Goal: Task Accomplishment & Management: Manage account settings

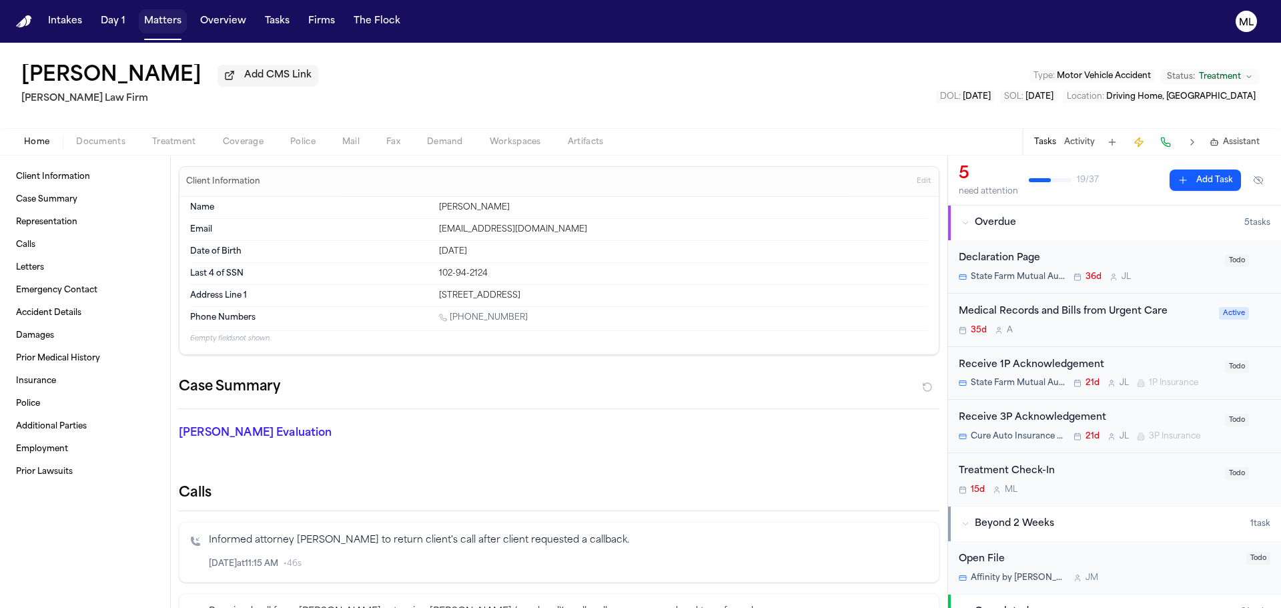
drag, startPoint x: 0, startPoint y: 0, endPoint x: 496, endPoint y: 21, distance: 496.6
click at [159, 15] on button "Matters" at bounding box center [163, 21] width 48 height 24
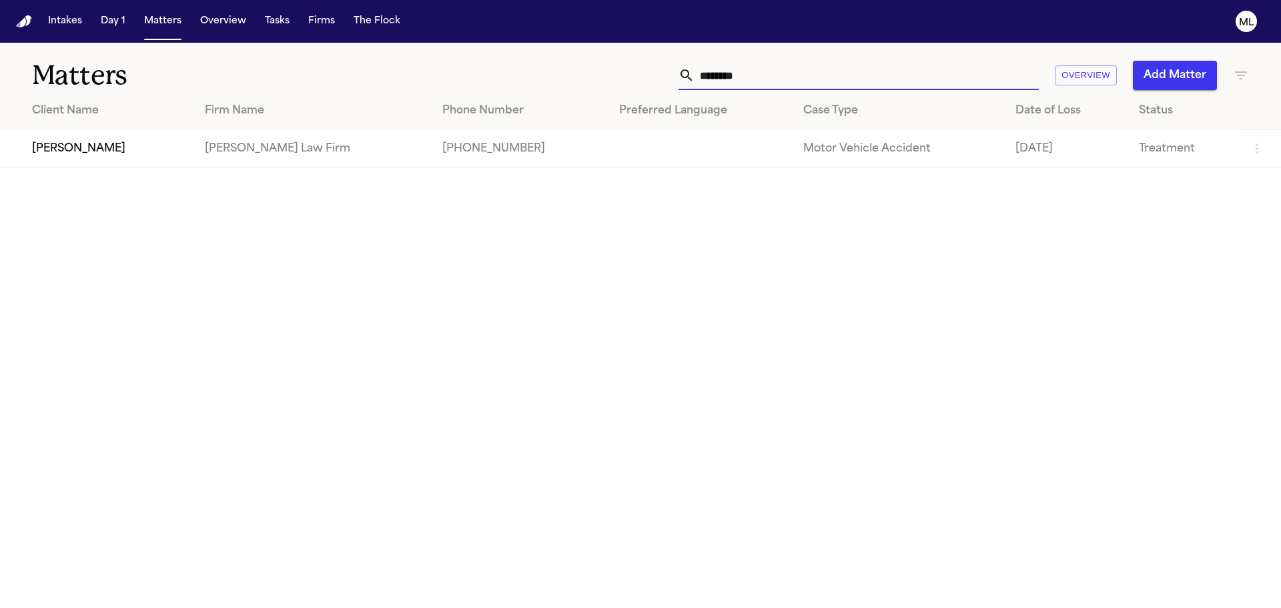
drag, startPoint x: 706, startPoint y: 77, endPoint x: 624, endPoint y: 75, distance: 81.4
click at [627, 77] on div "******** Overview Add Matter" at bounding box center [817, 75] width 862 height 29
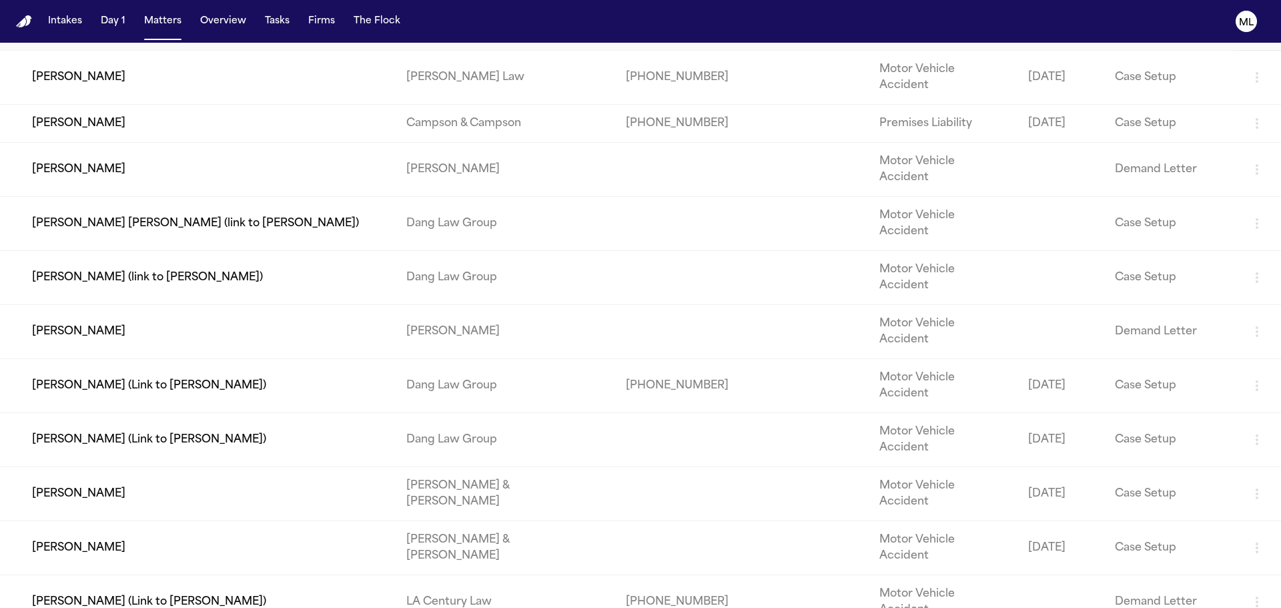
scroll to position [97, 0]
type input "****"
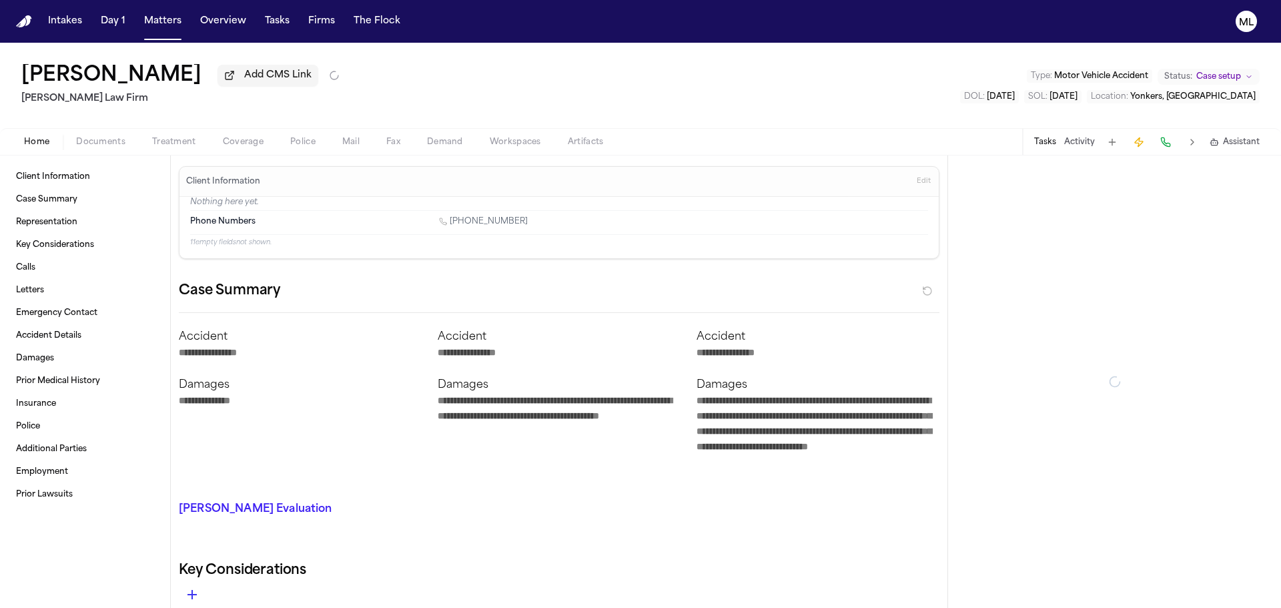
type textarea "*"
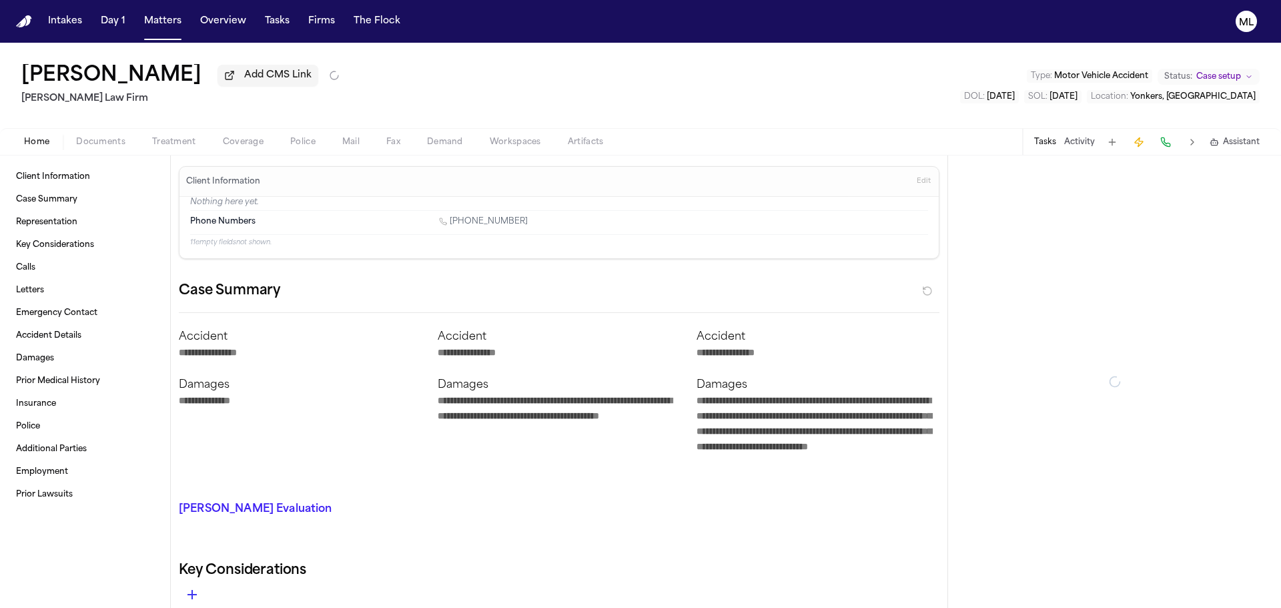
type textarea "*"
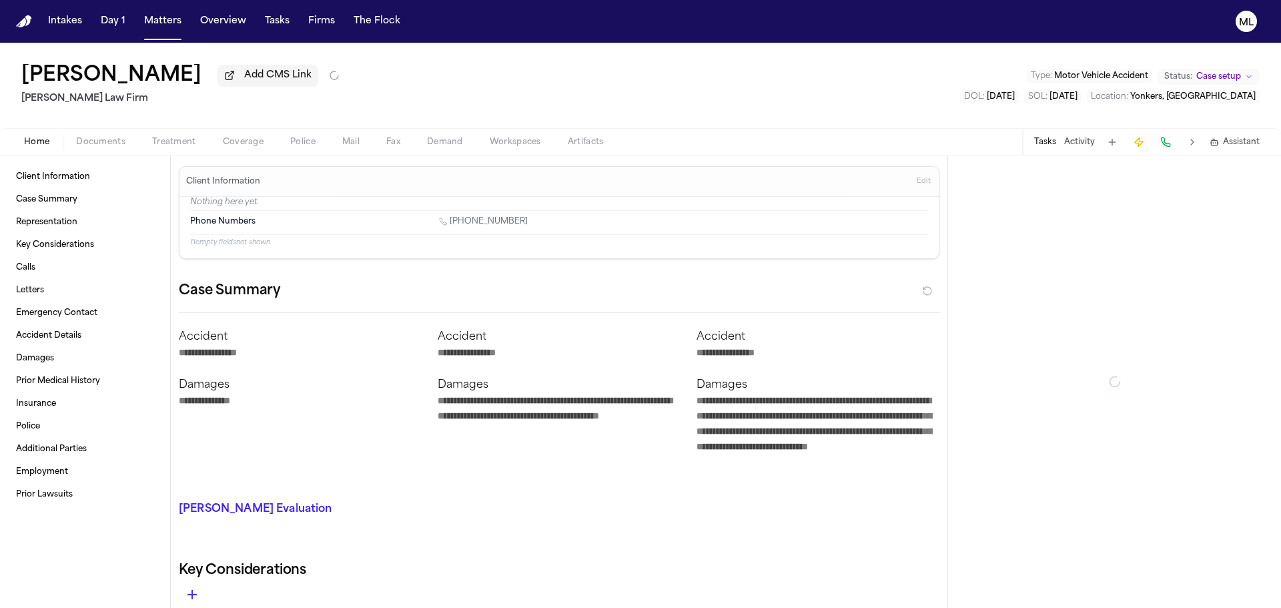
type textarea "*"
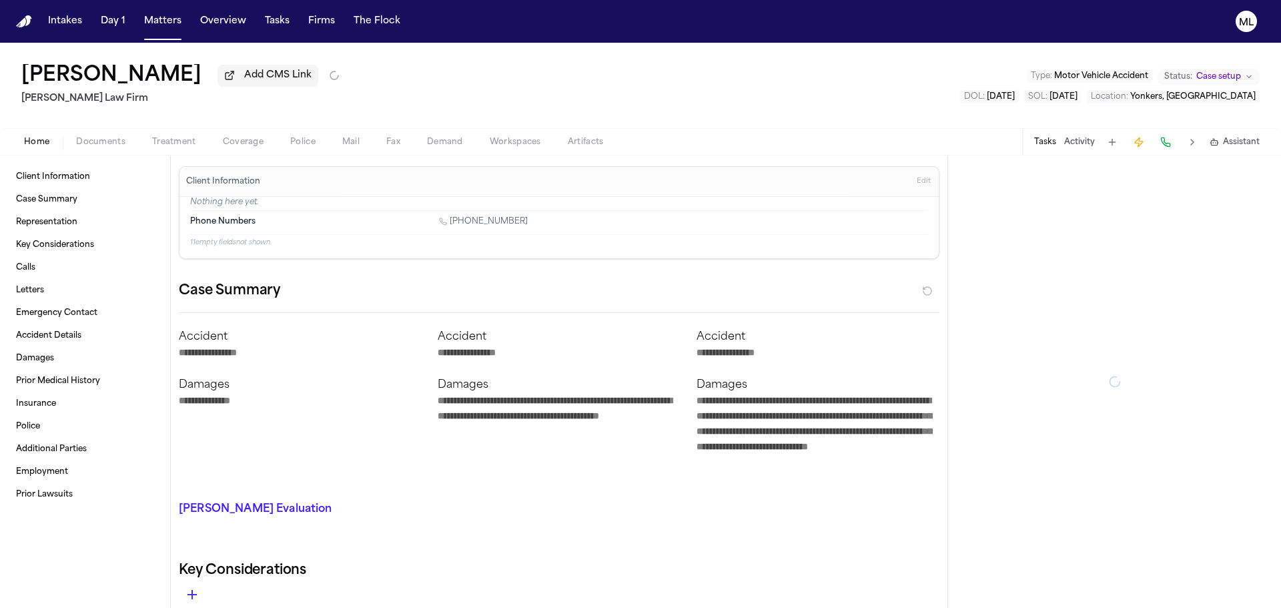
type textarea "*"
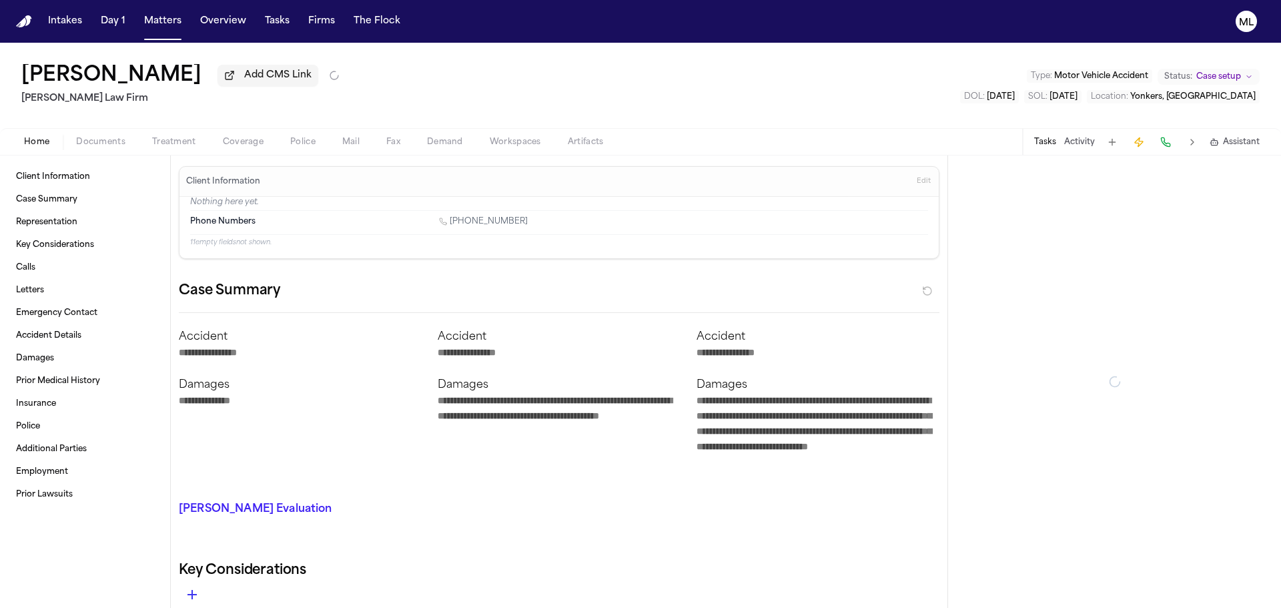
type textarea "*"
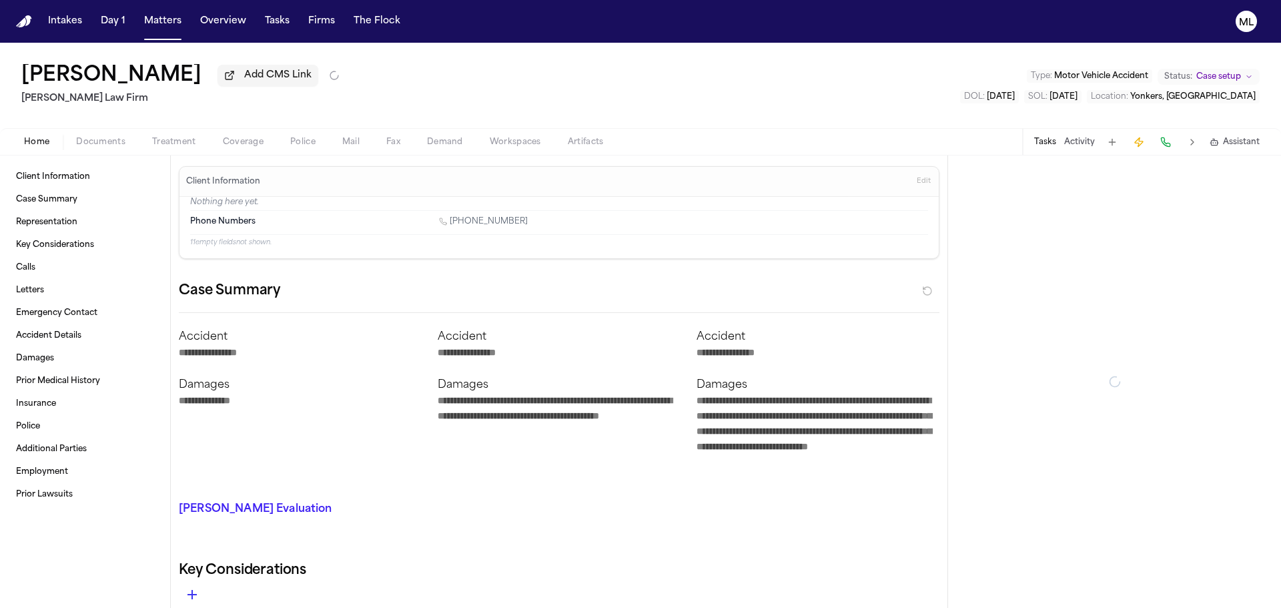
type textarea "*"
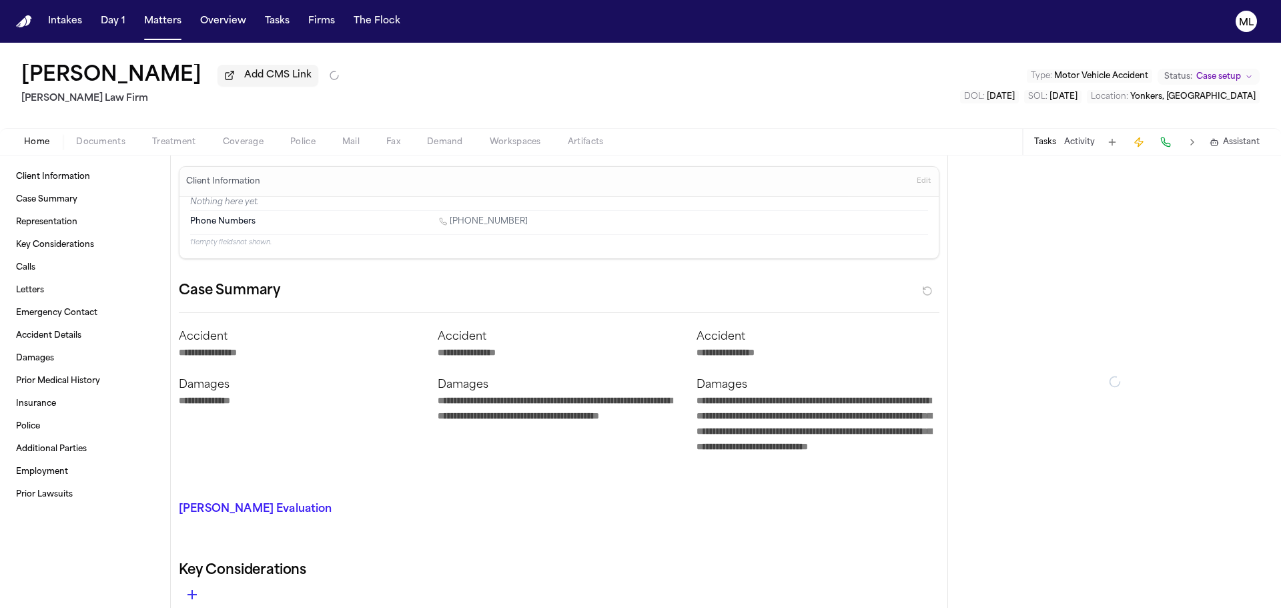
type textarea "*"
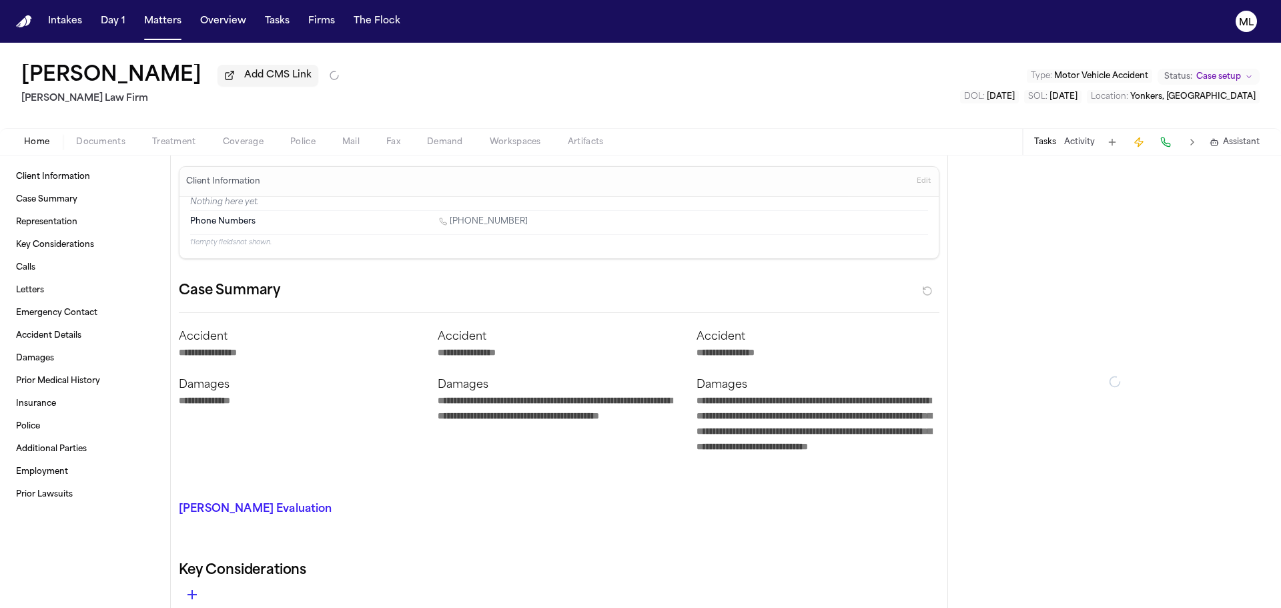
type textarea "*"
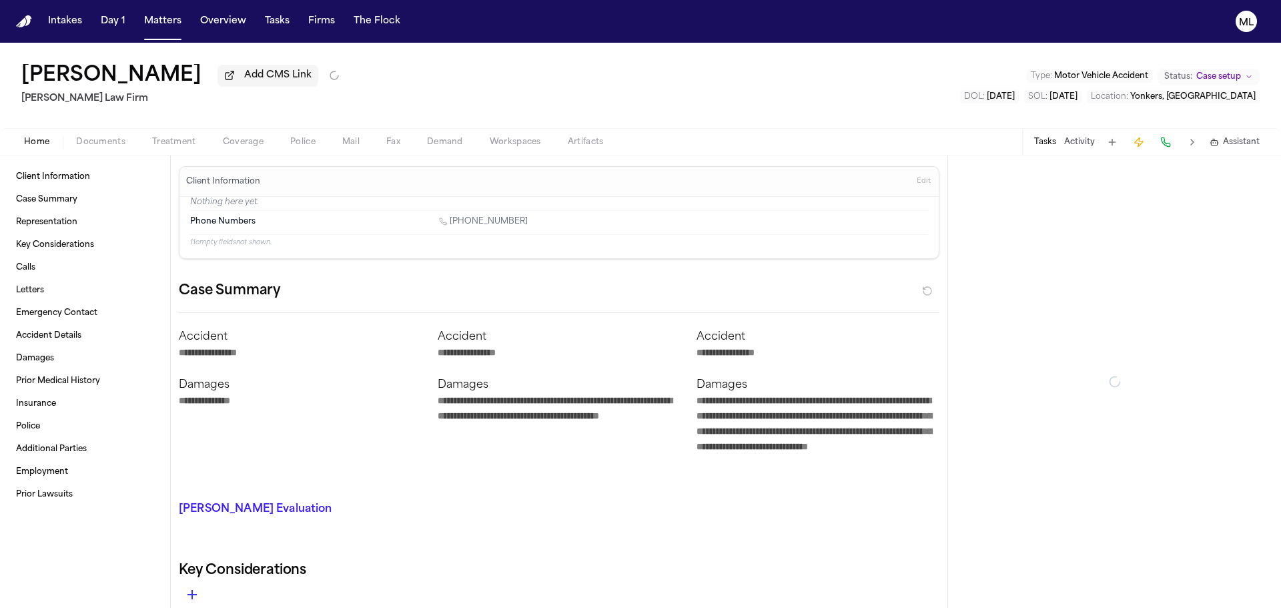
type textarea "*"
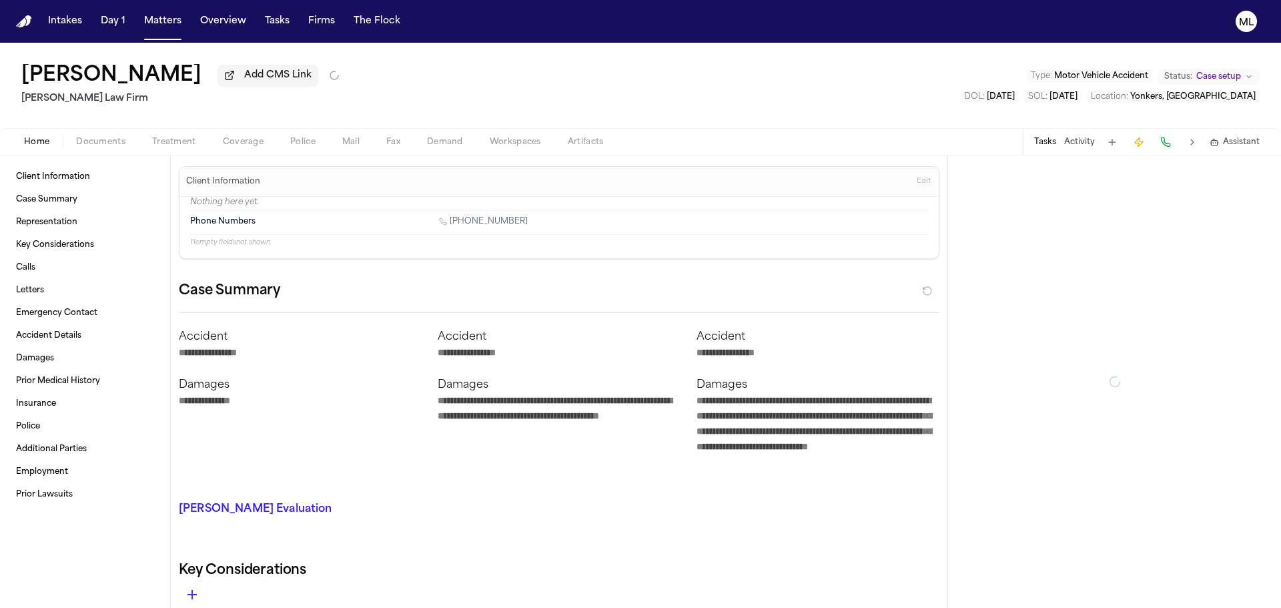
type textarea "*"
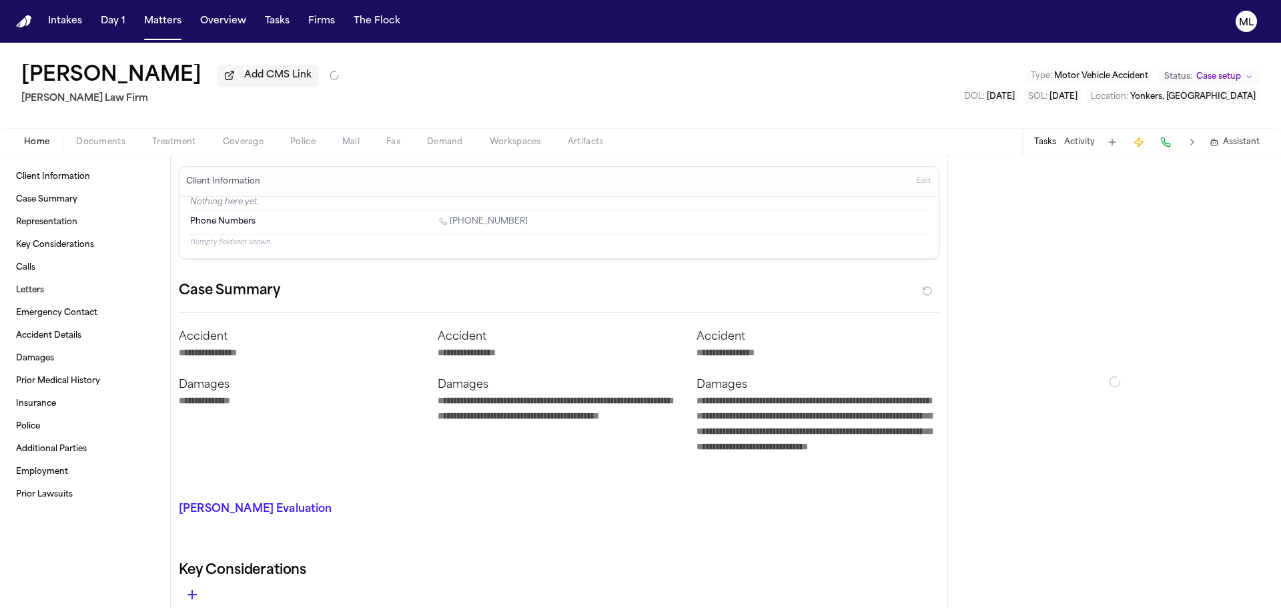
type textarea "*"
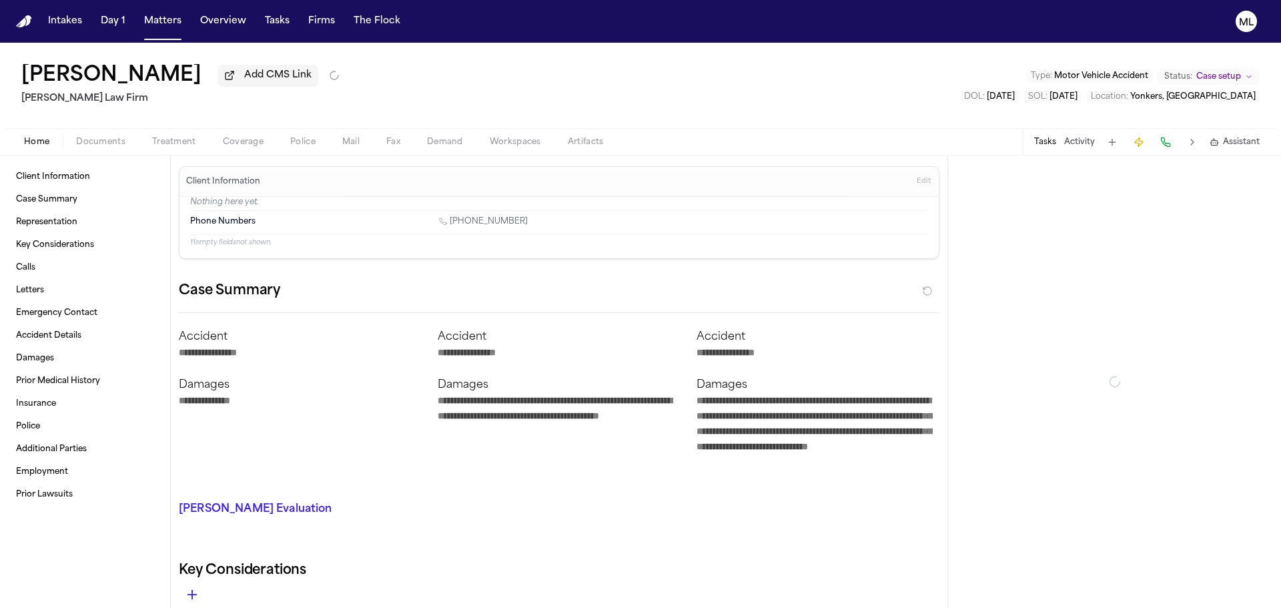
type textarea "*"
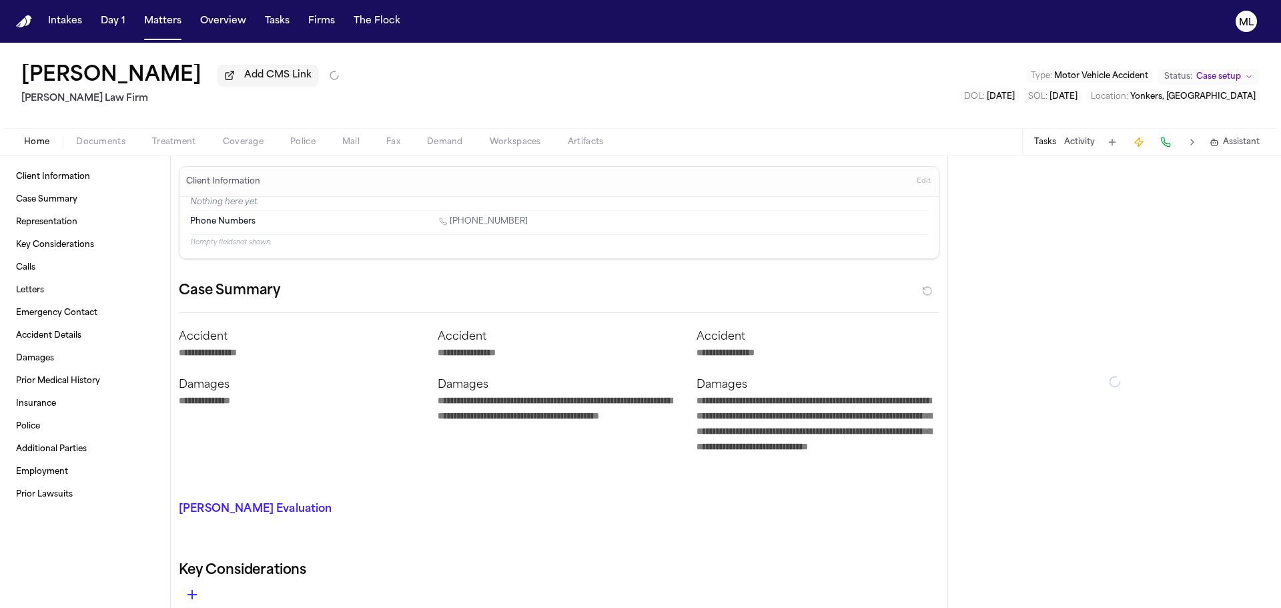
type textarea "*"
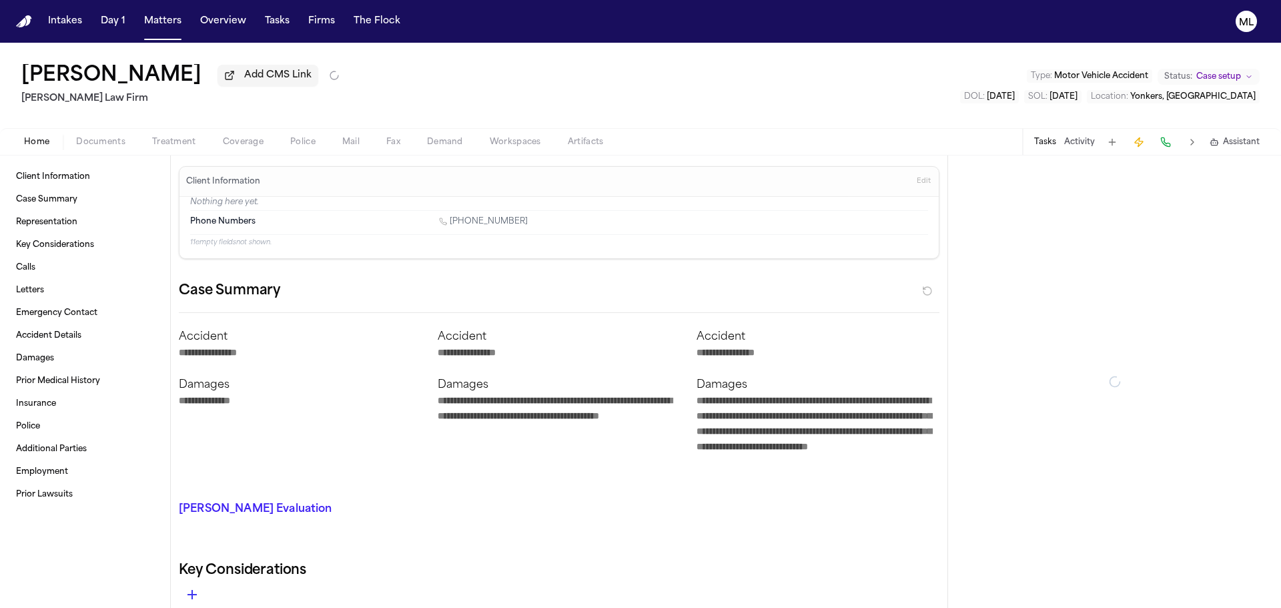
type textarea "*"
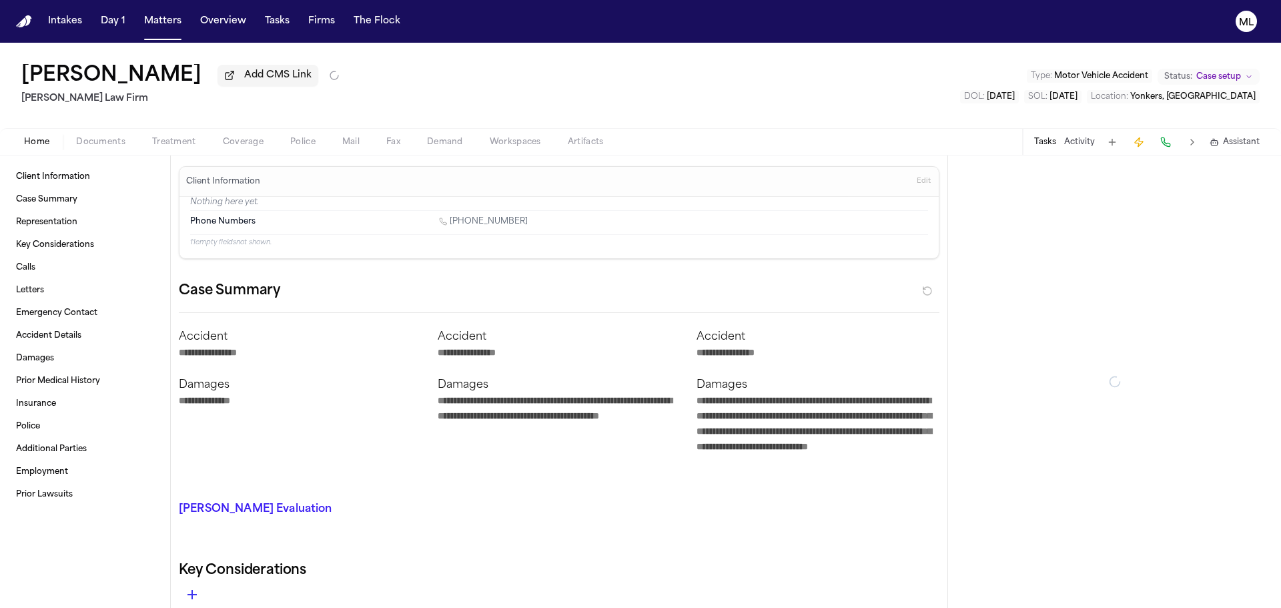
type textarea "*"
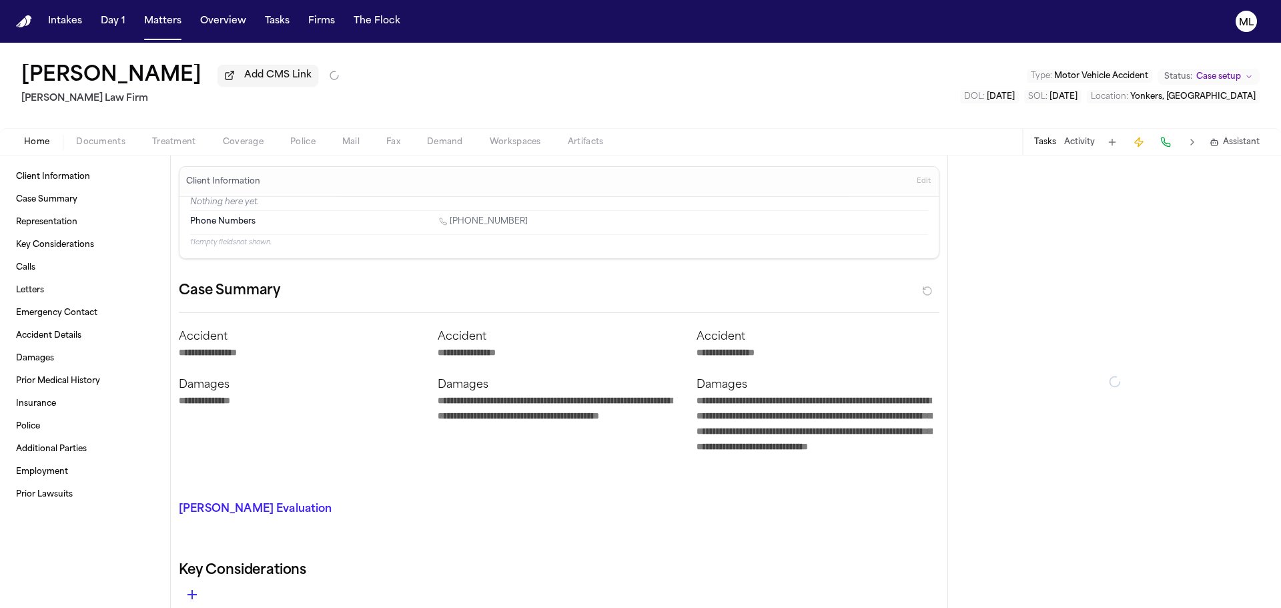
type textarea "*"
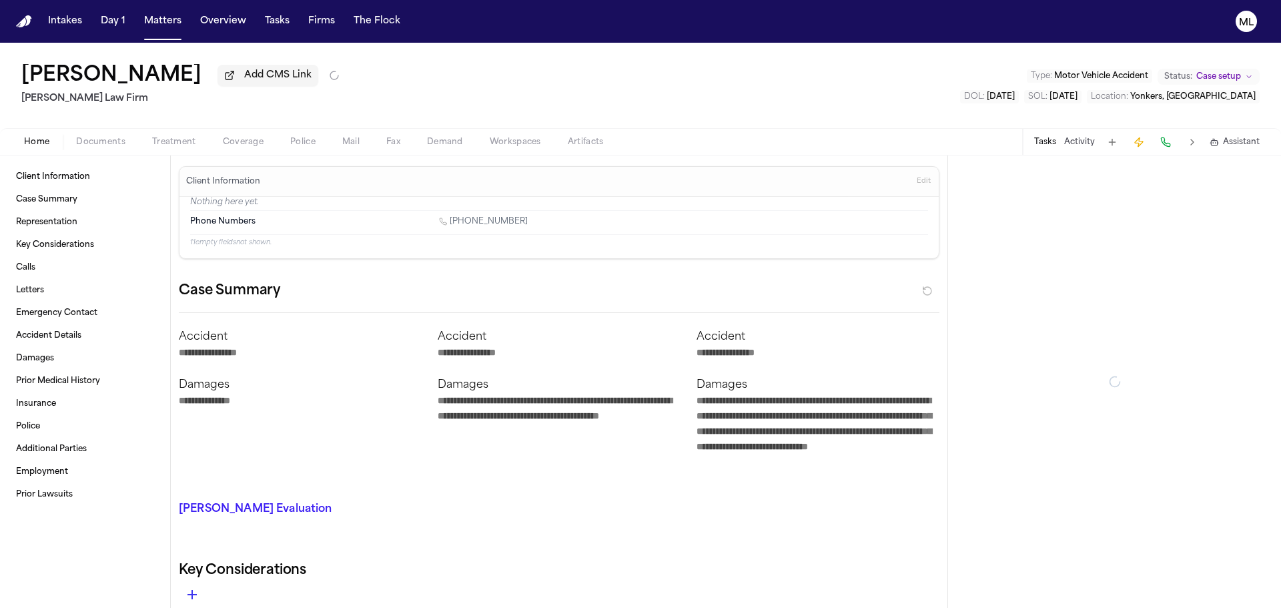
type textarea "*"
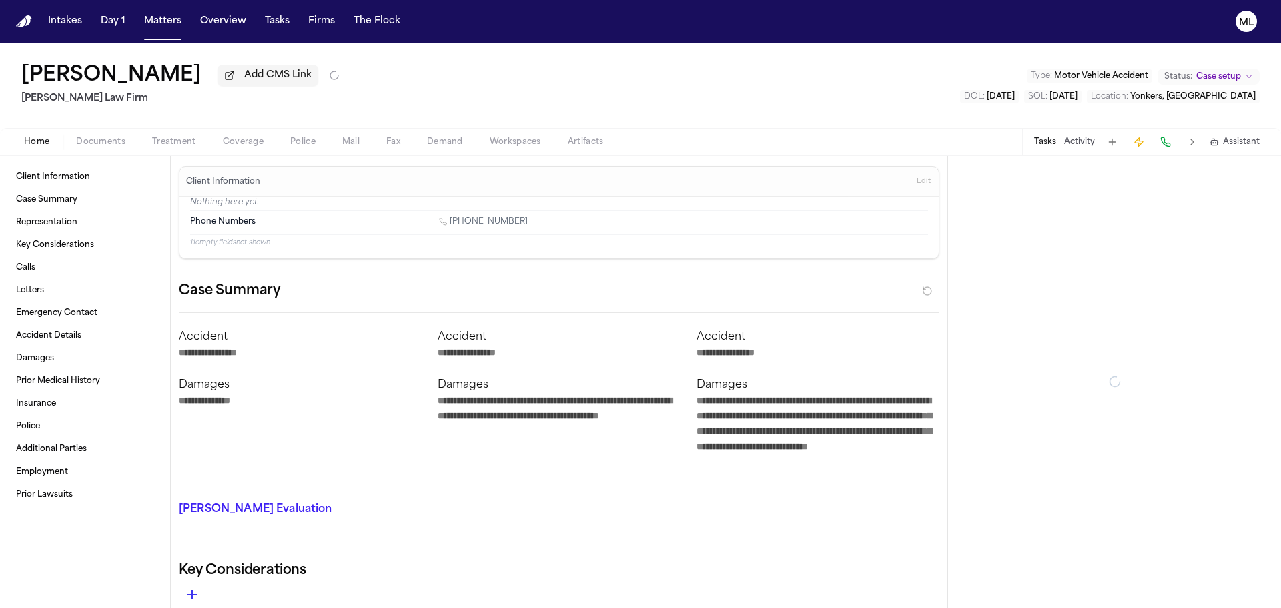
type textarea "*"
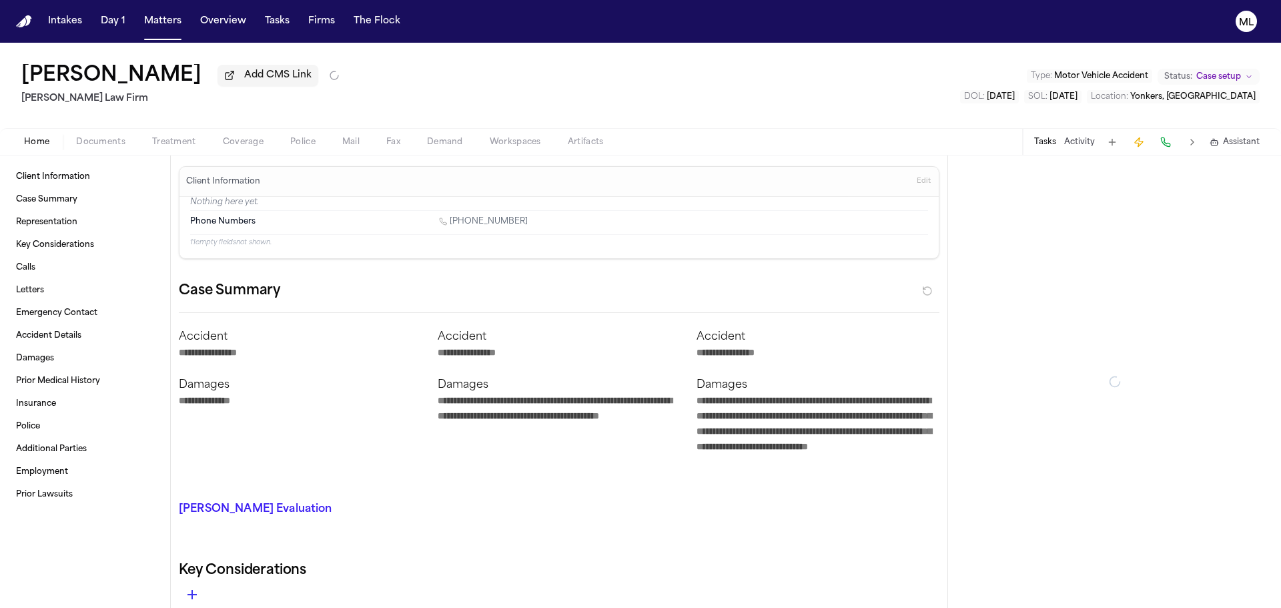
type textarea "*"
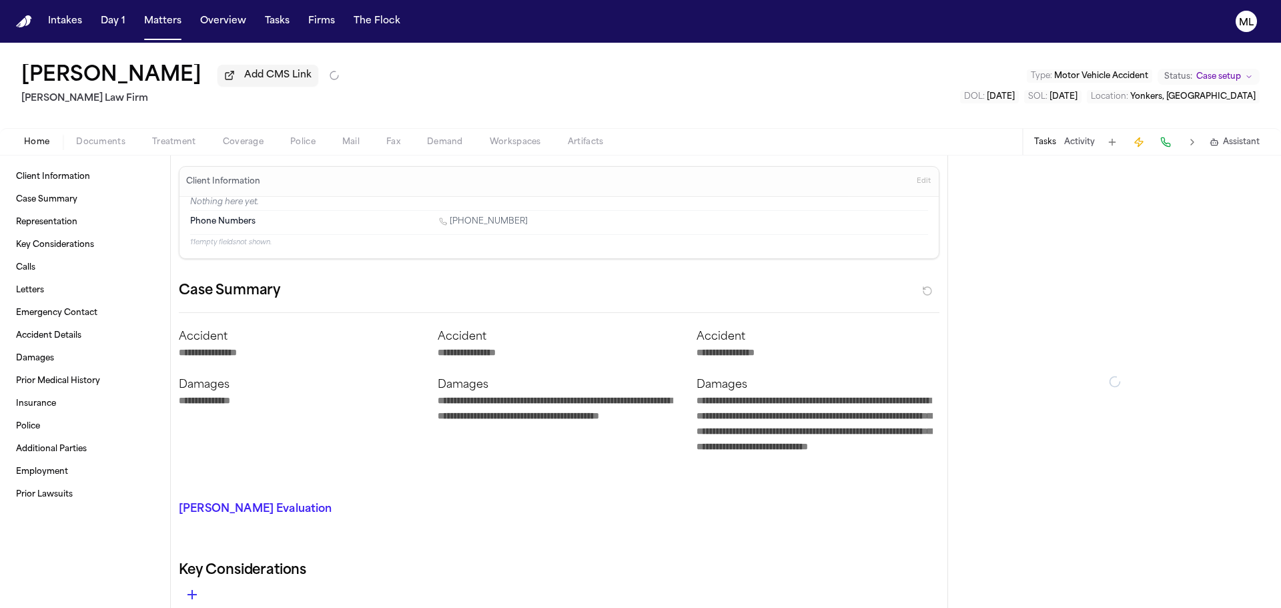
type textarea "*"
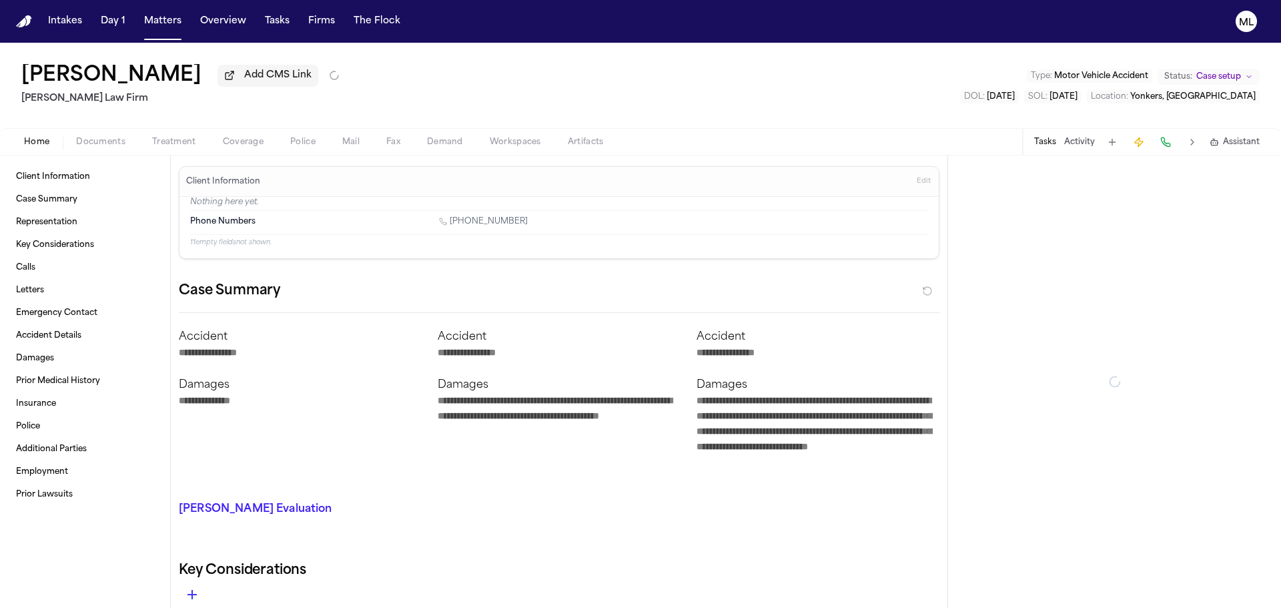
type textarea "*"
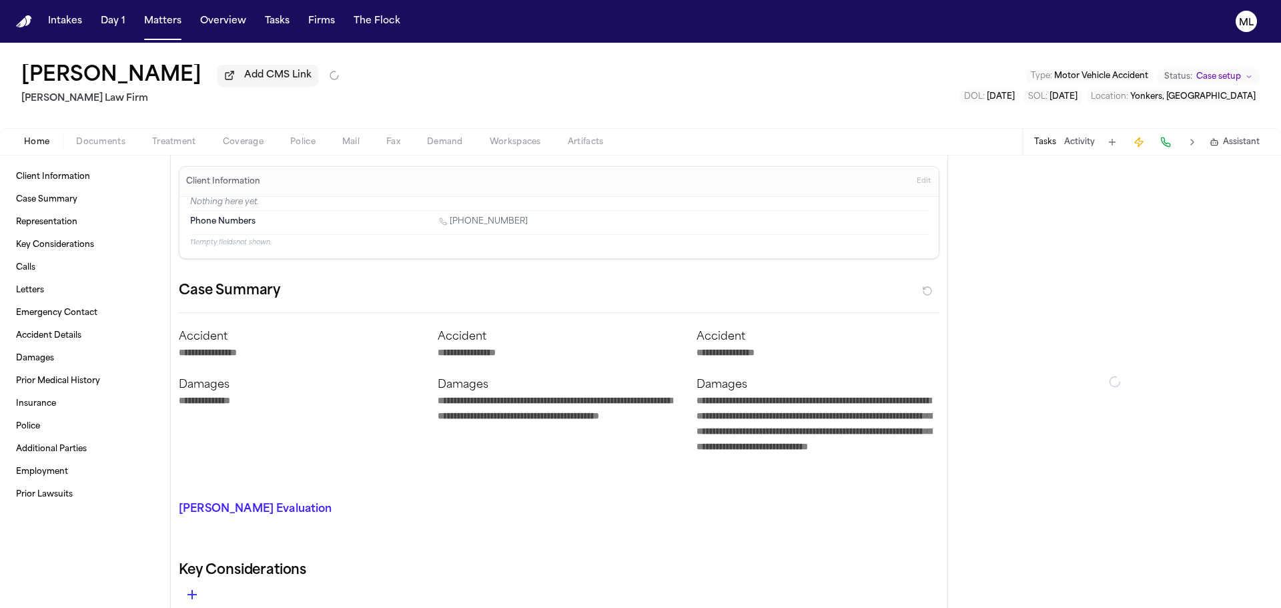
type textarea "*"
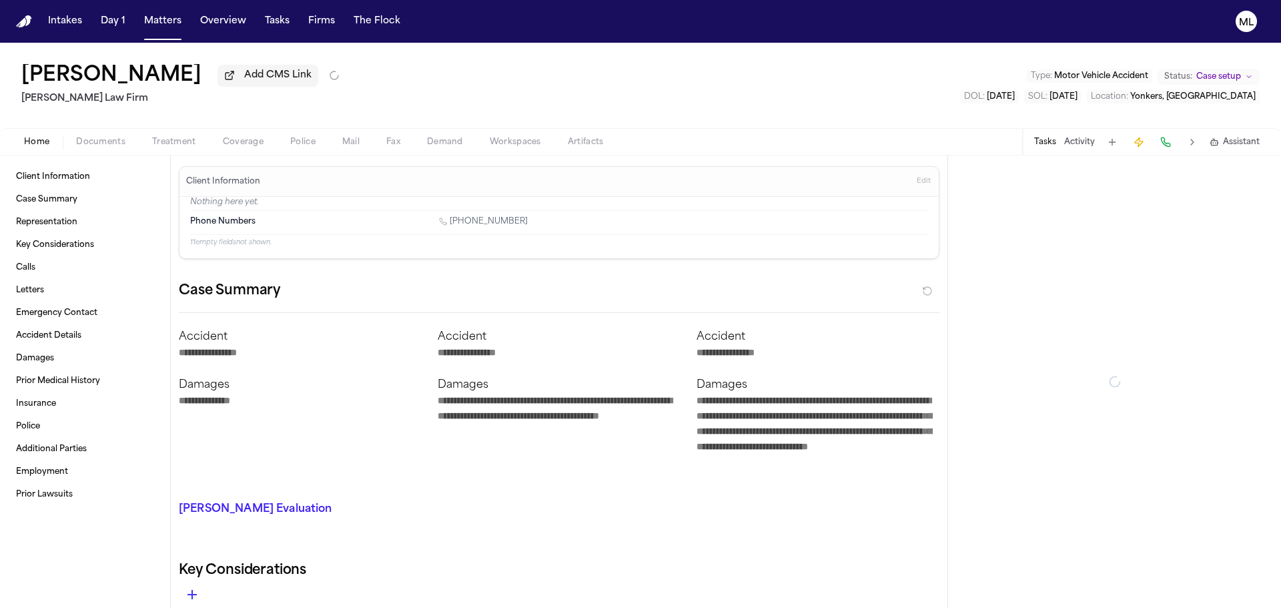
type textarea "*"
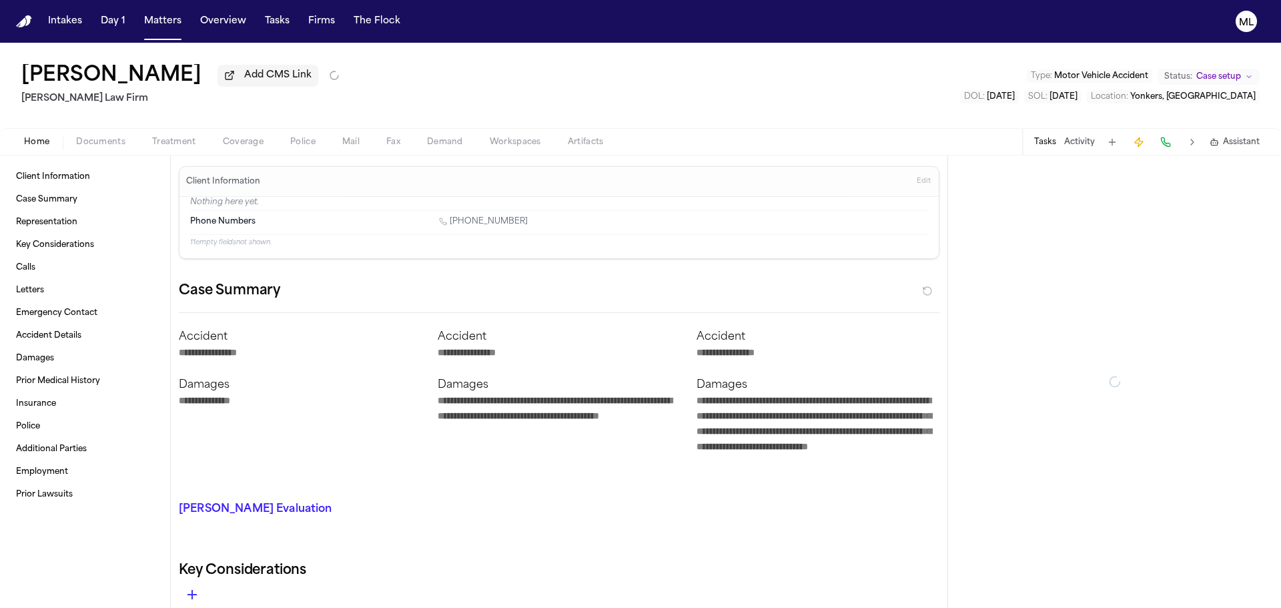
type textarea "*"
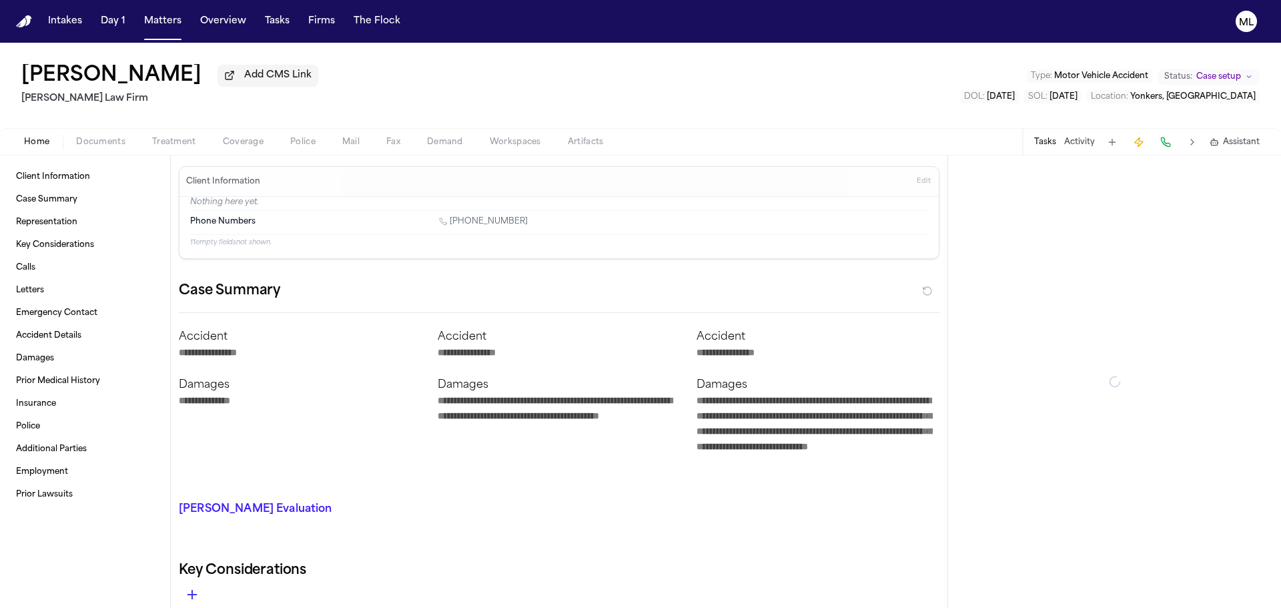
type textarea "*"
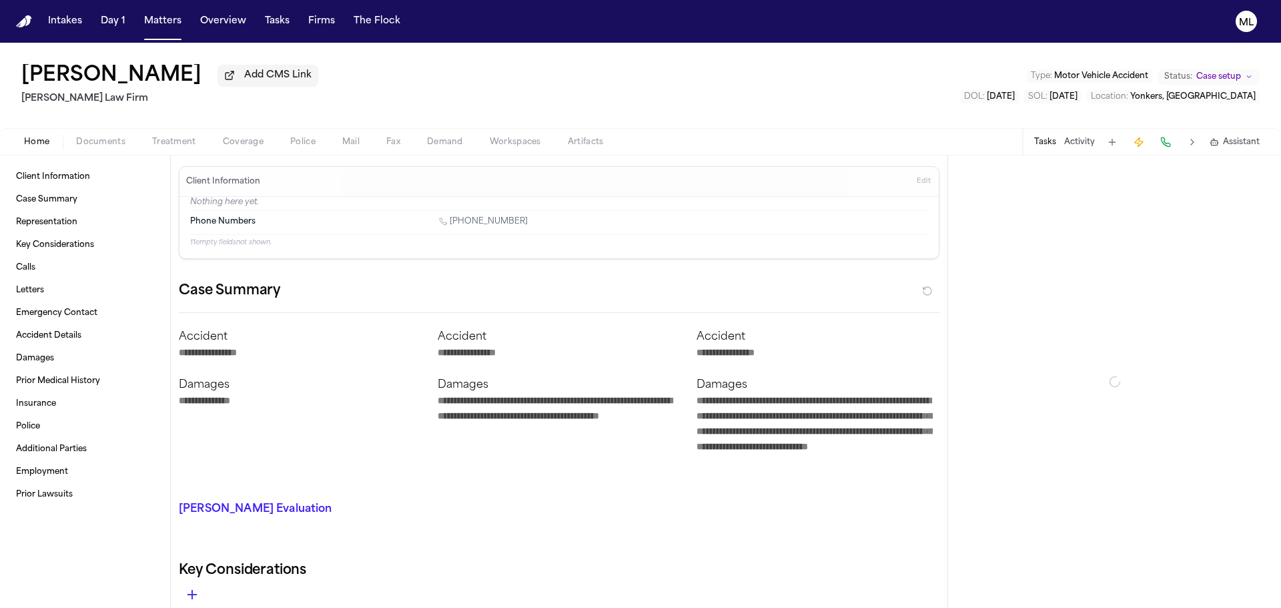
type textarea "*"
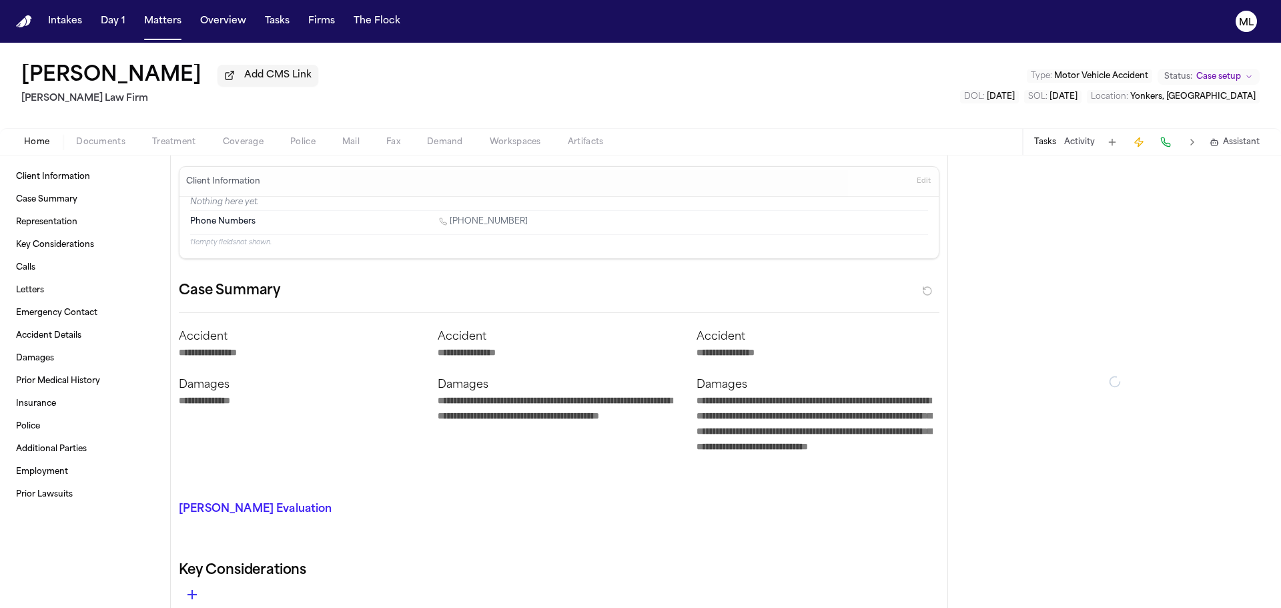
type textarea "*"
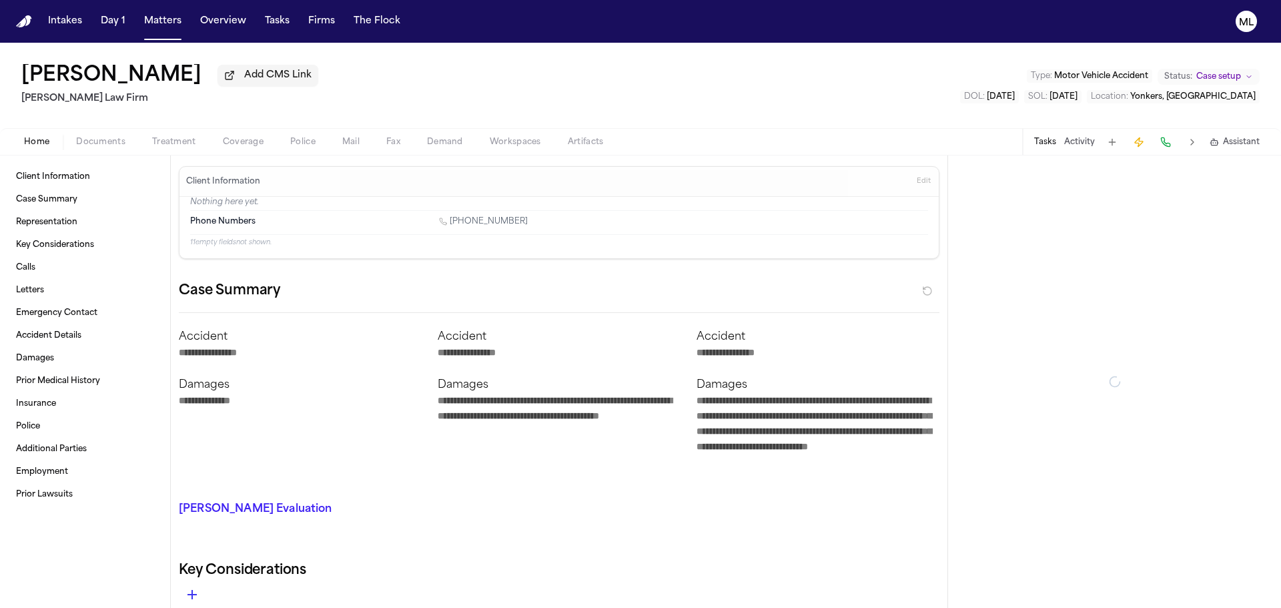
type textarea "*"
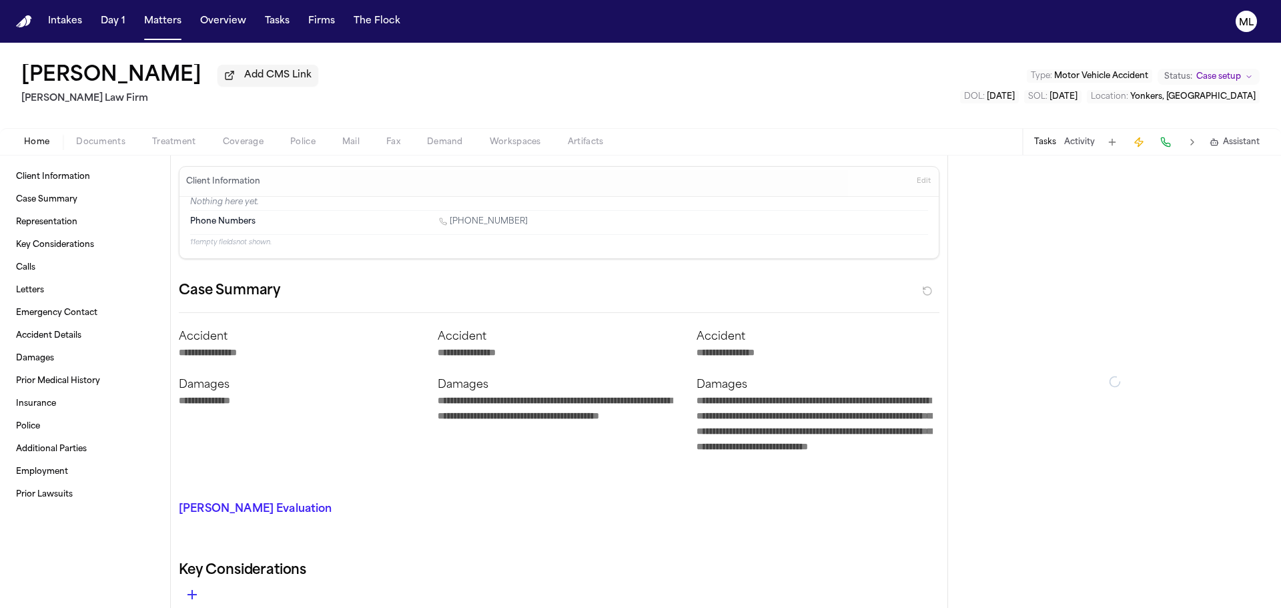
type textarea "*"
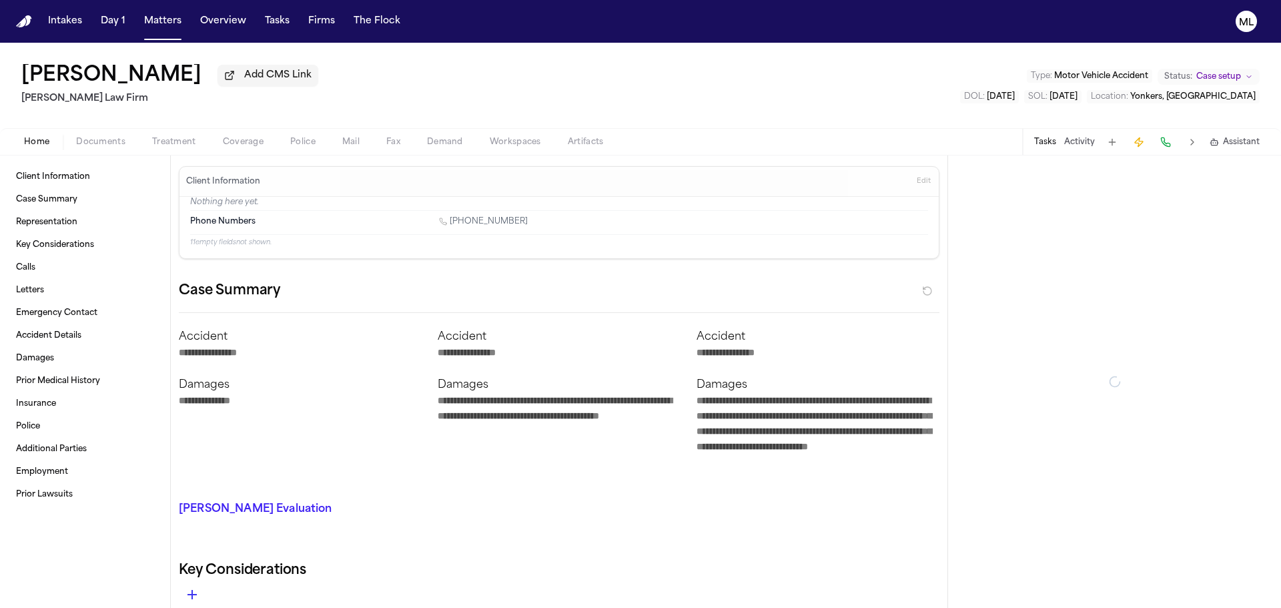
type textarea "*"
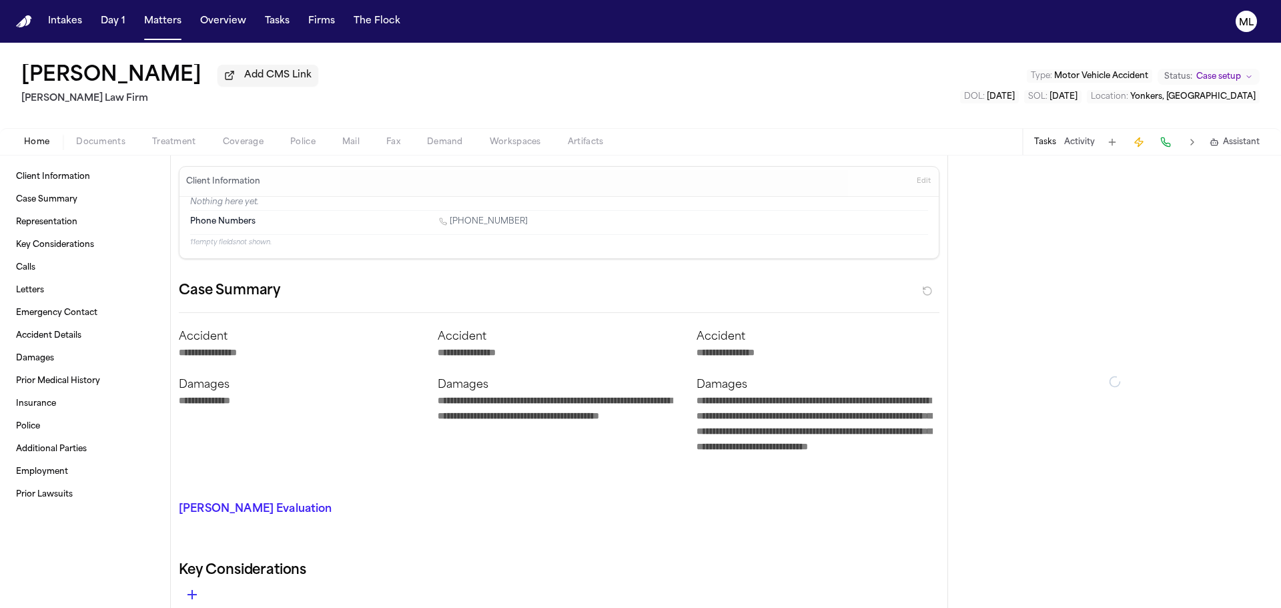
type textarea "*"
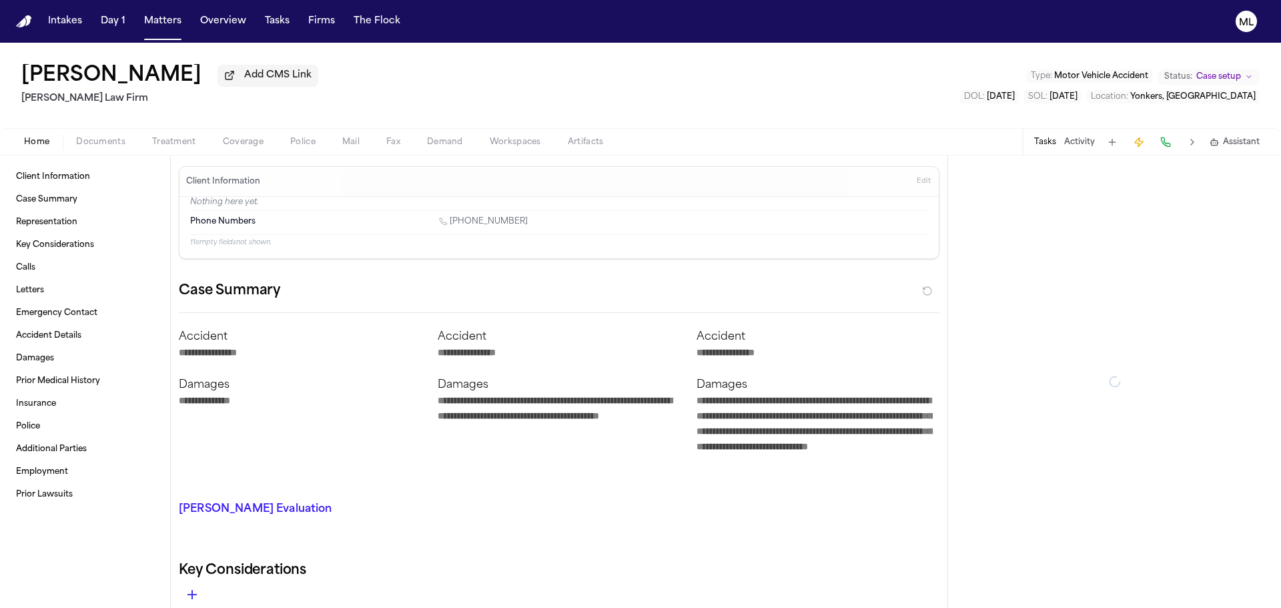
type textarea "*"
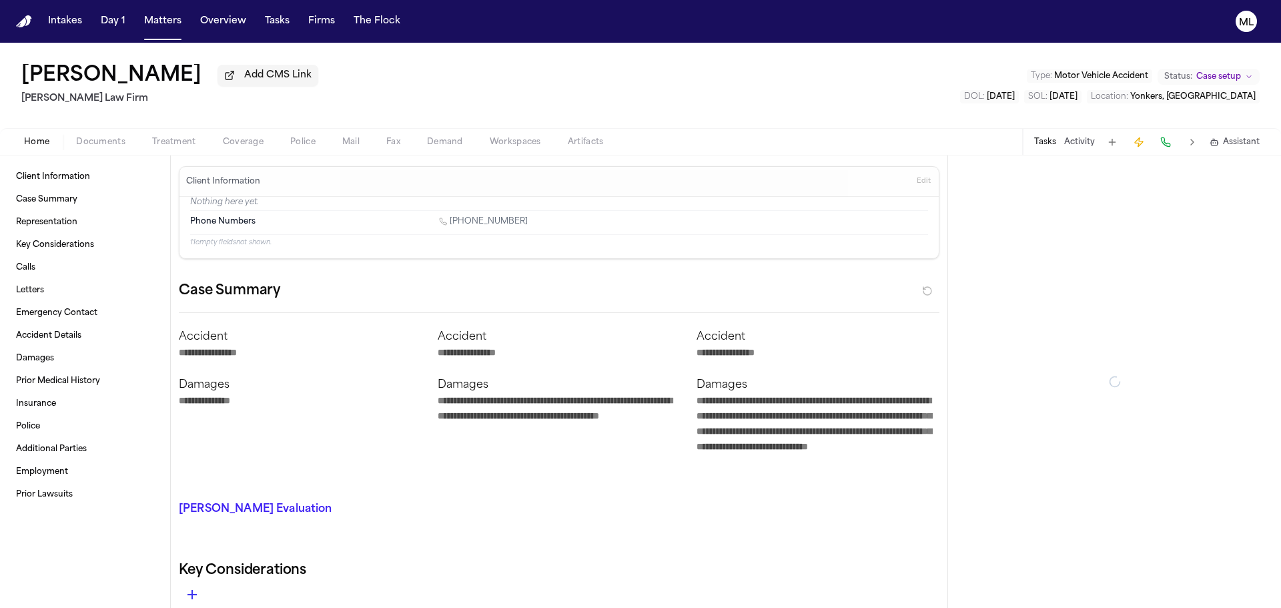
type textarea "*"
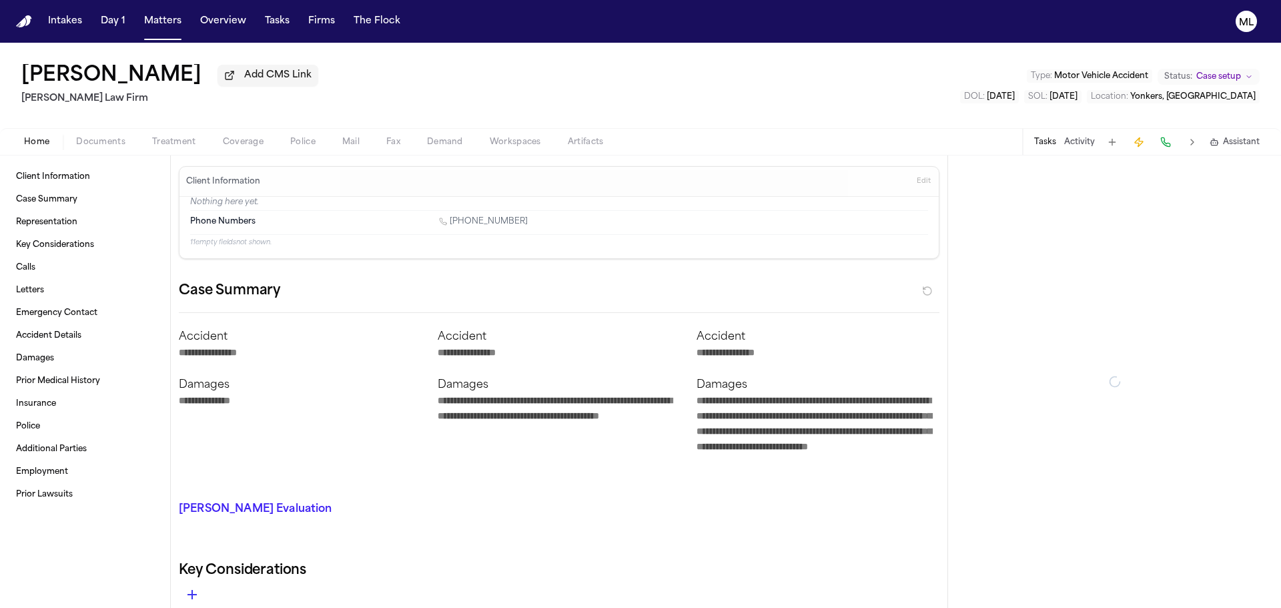
type textarea "*"
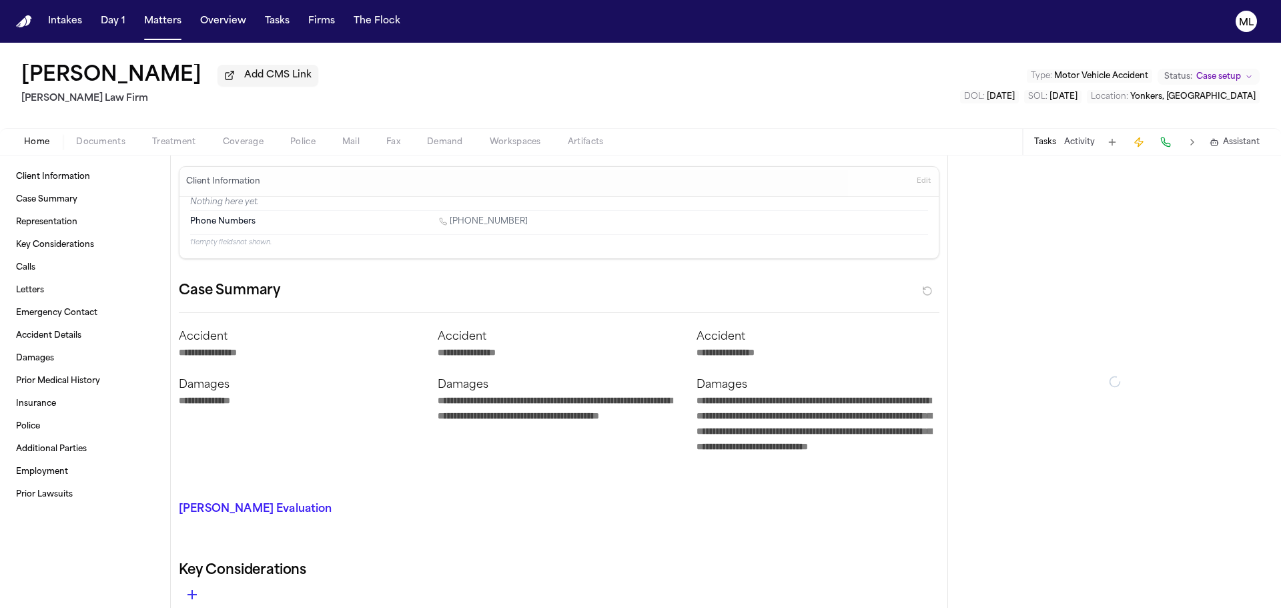
type textarea "*"
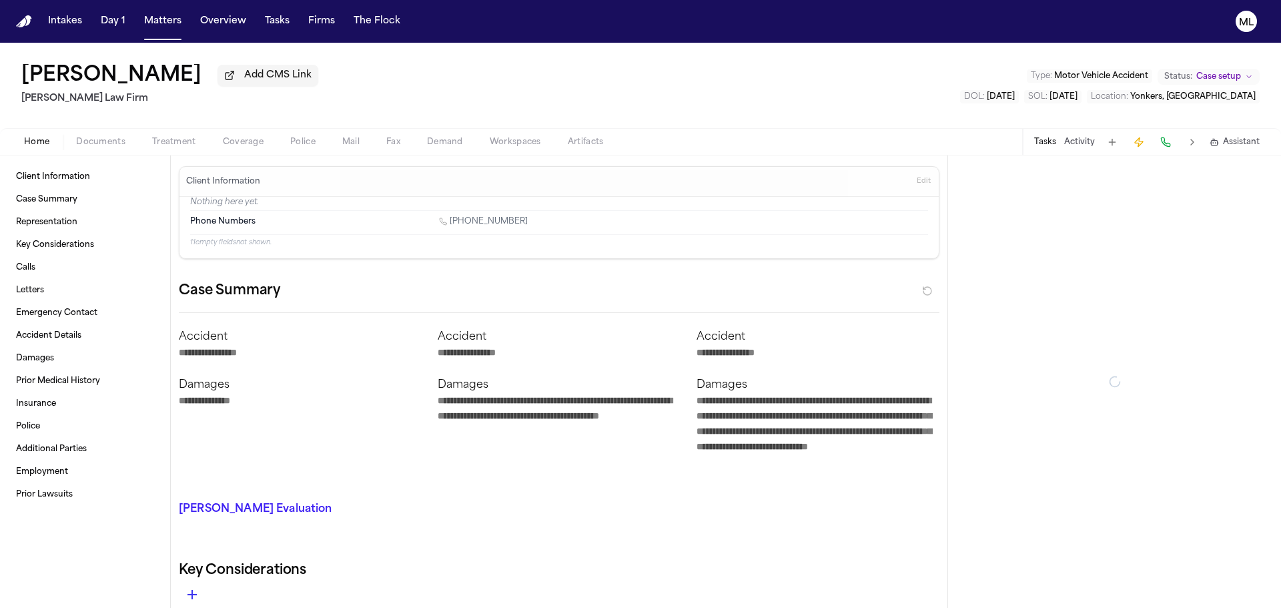
type textarea "*"
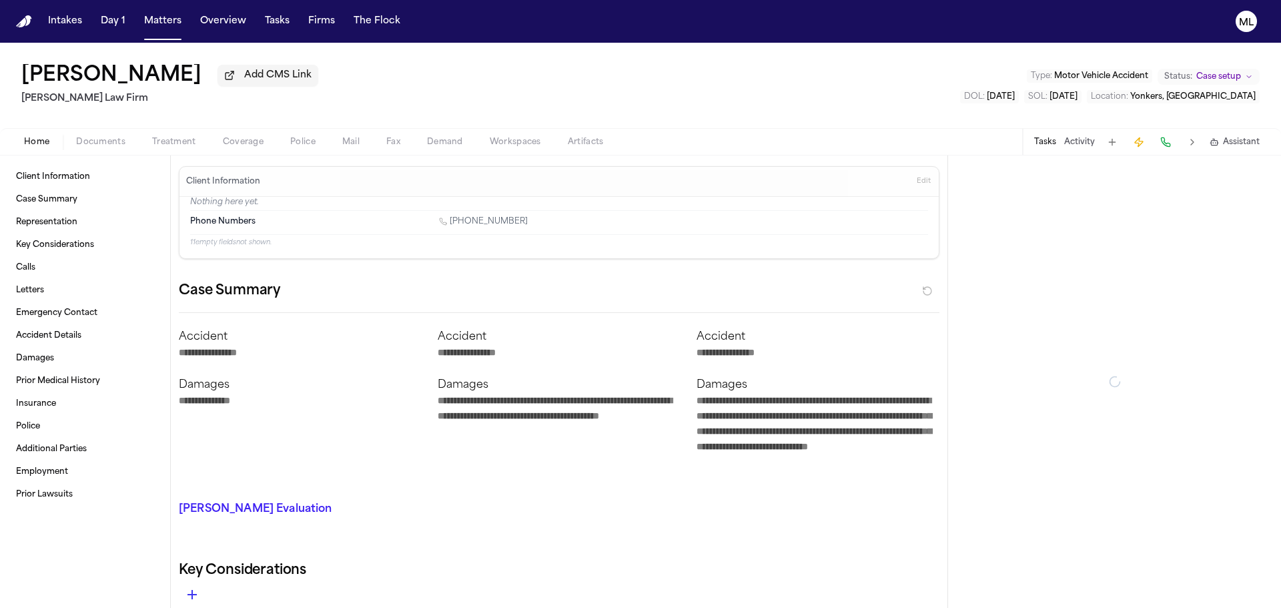
type textarea "*"
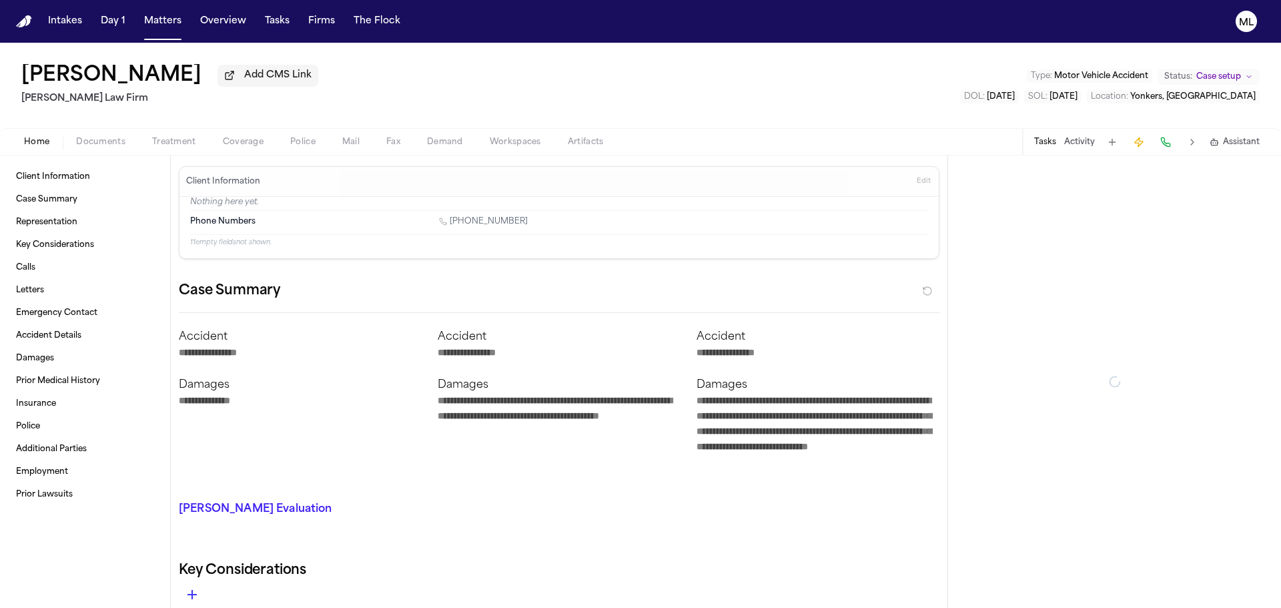
type textarea "*"
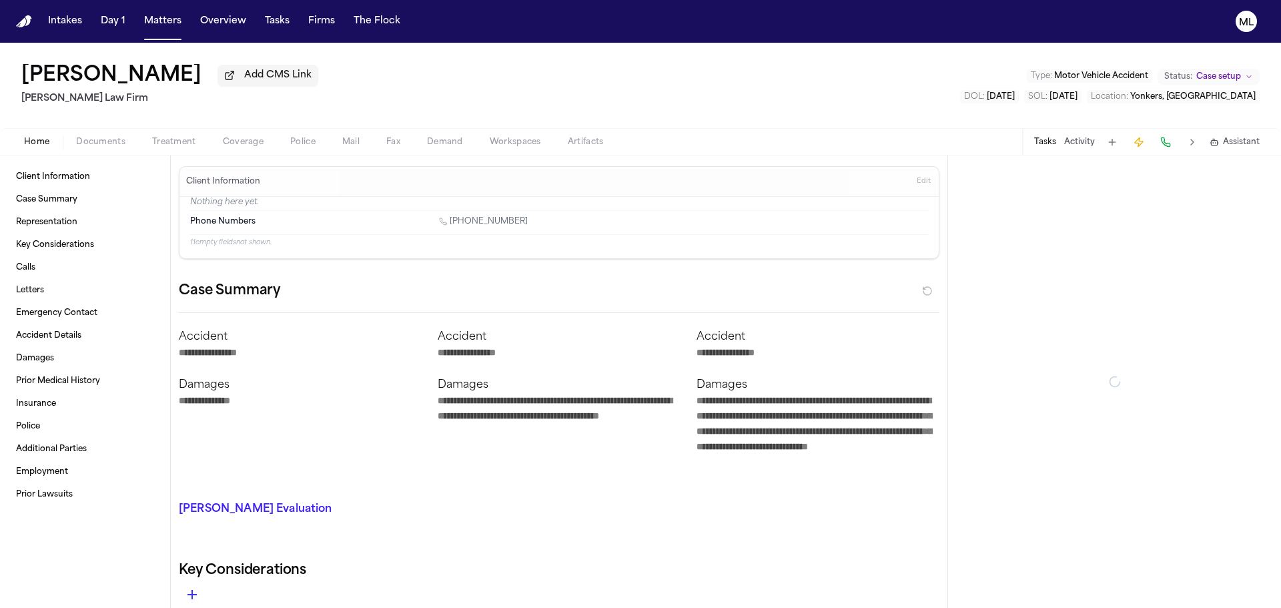
type textarea "*"
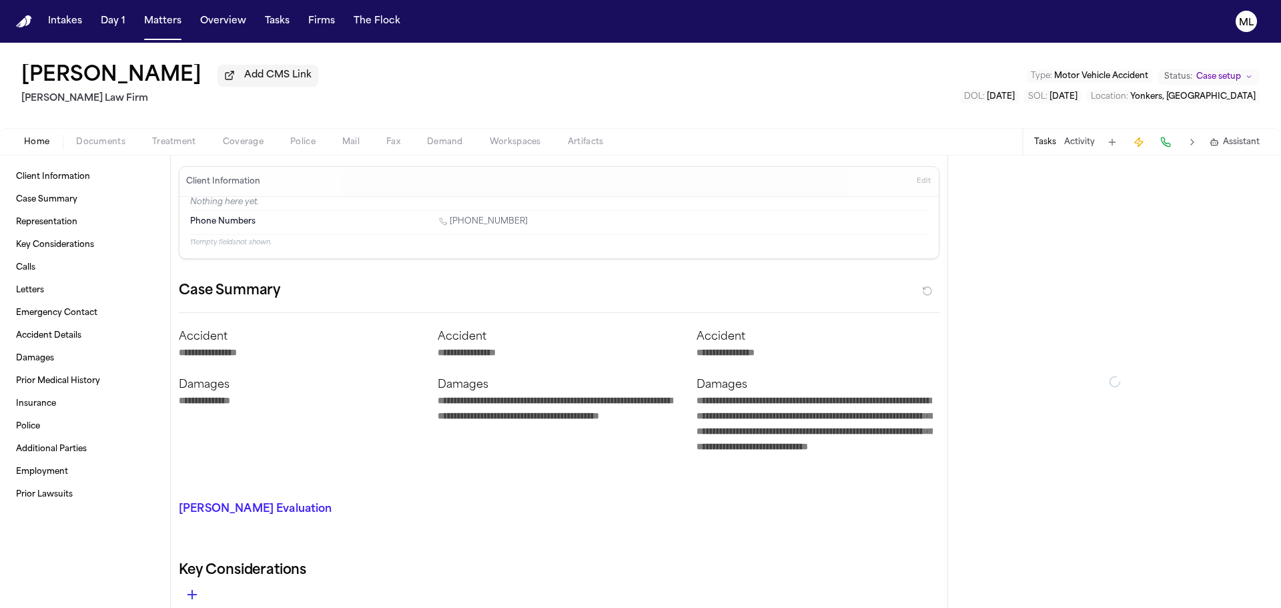
type textarea "*"
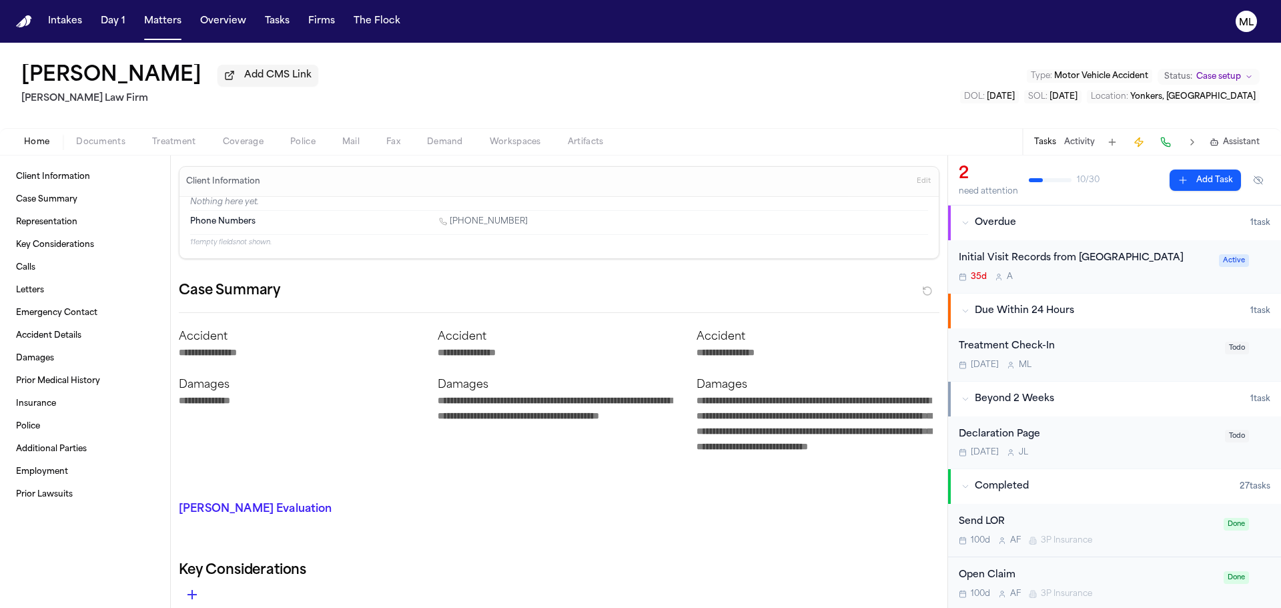
click at [112, 141] on span "Documents" at bounding box center [100, 142] width 49 height 11
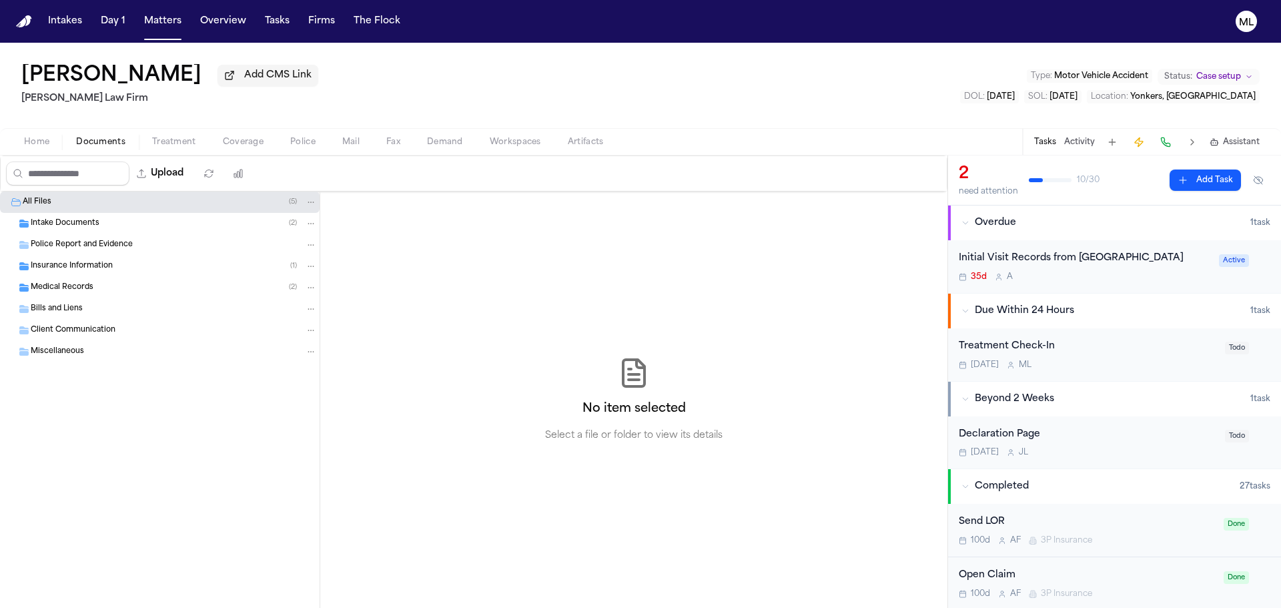
click at [99, 285] on div "Medical Records ( 2 )" at bounding box center [174, 287] width 286 height 12
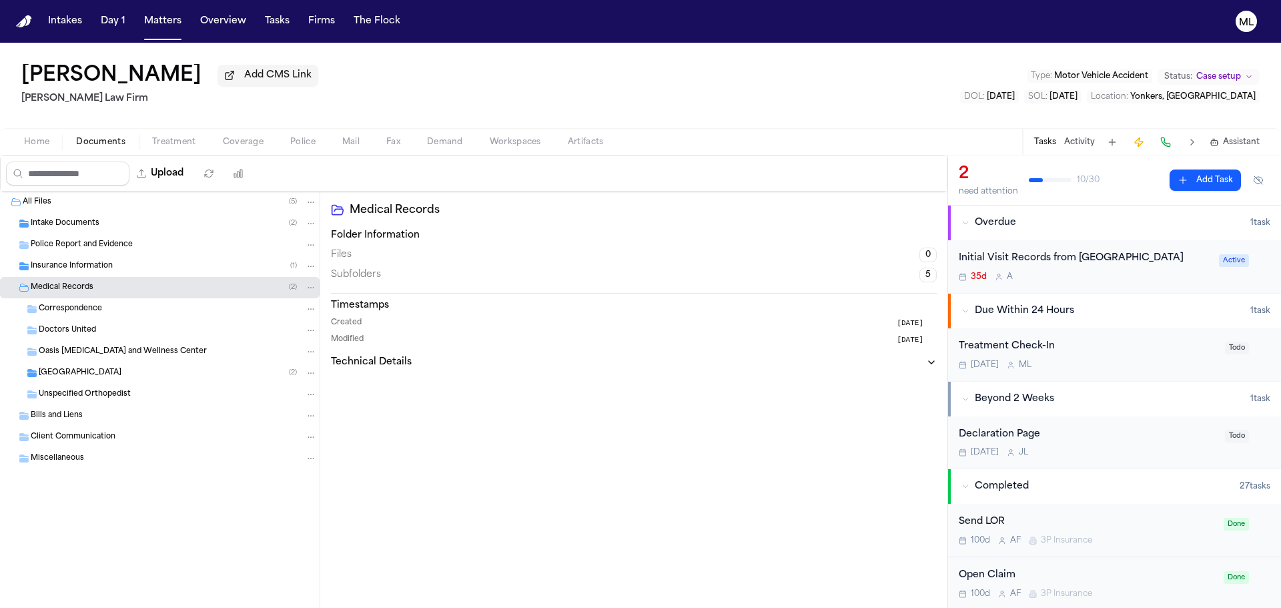
click at [169, 371] on div "[GEOGRAPHIC_DATA] ( 2 )" at bounding box center [178, 373] width 278 height 12
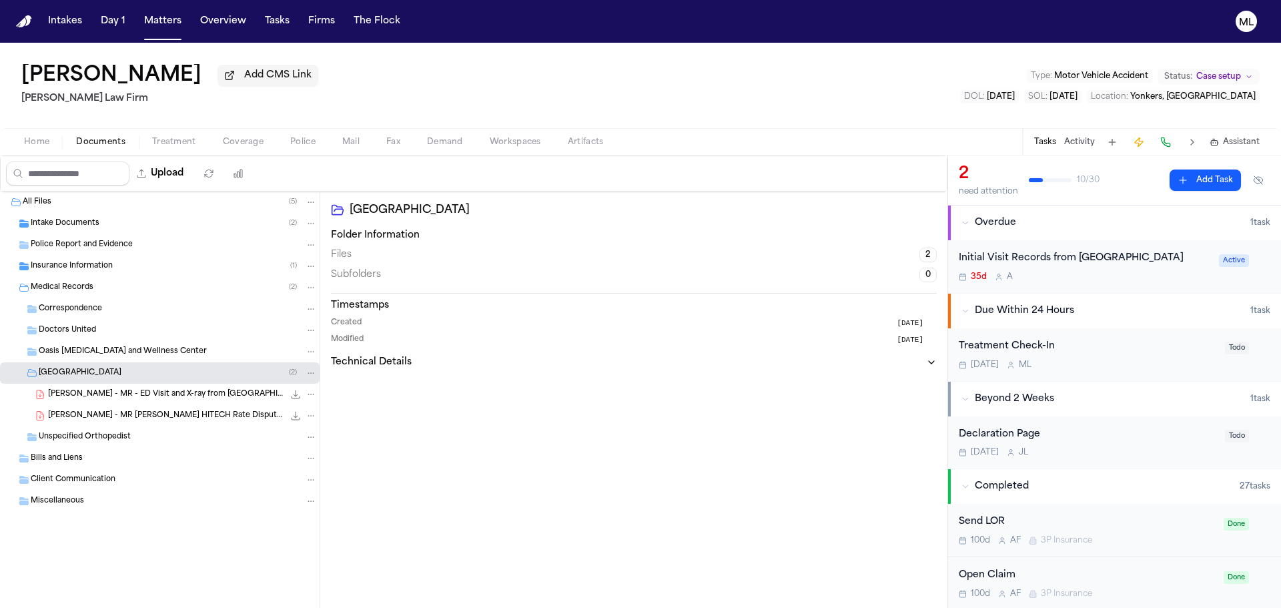
click at [293, 394] on icon "File: F. Campbell - MR - ED Visit and X-ray from Greenwich Hospital - 6.4.25" at bounding box center [295, 394] width 11 height 11
click at [188, 25] on div "Intakes Day 1 Matters Overview Tasks Firms The Flock" at bounding box center [224, 21] width 363 height 24
click at [165, 22] on button "Matters" at bounding box center [163, 21] width 48 height 24
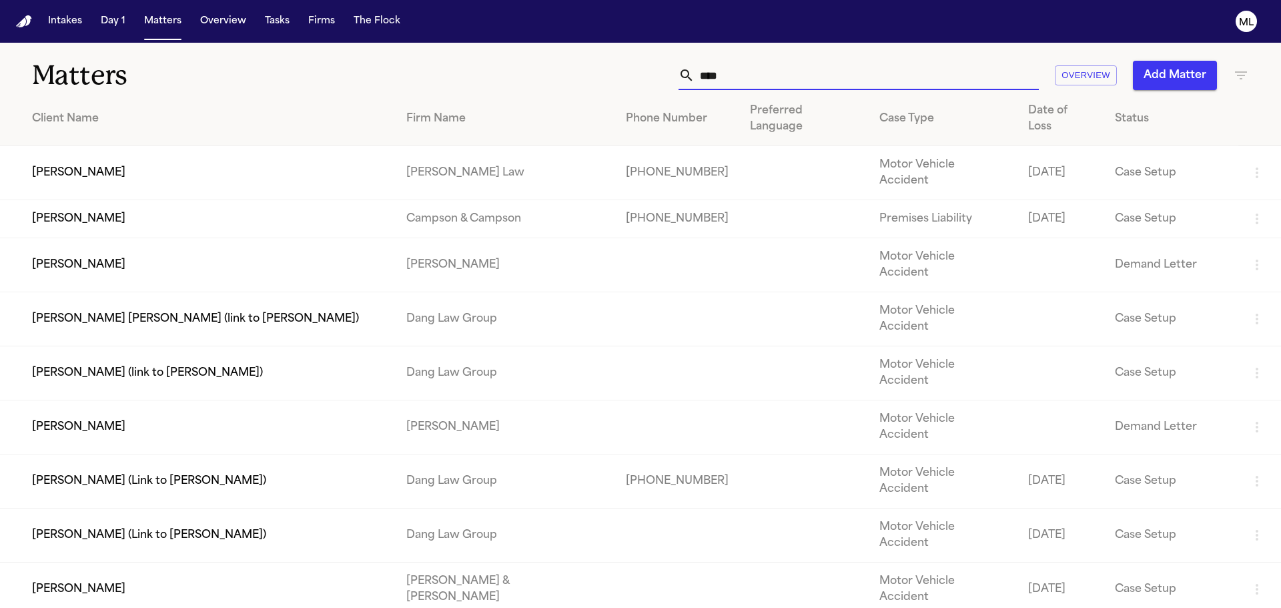
drag, startPoint x: 866, startPoint y: 75, endPoint x: 704, endPoint y: 75, distance: 162.7
click at [704, 75] on input "****" at bounding box center [866, 75] width 344 height 29
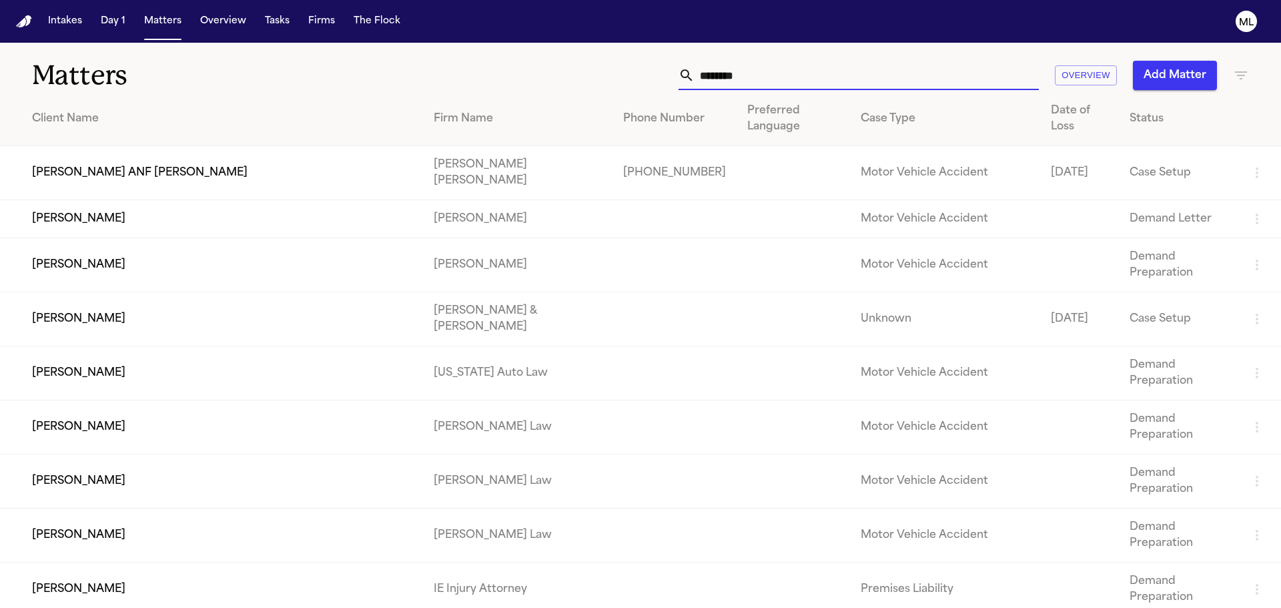
click at [740, 77] on input "********" at bounding box center [866, 75] width 344 height 29
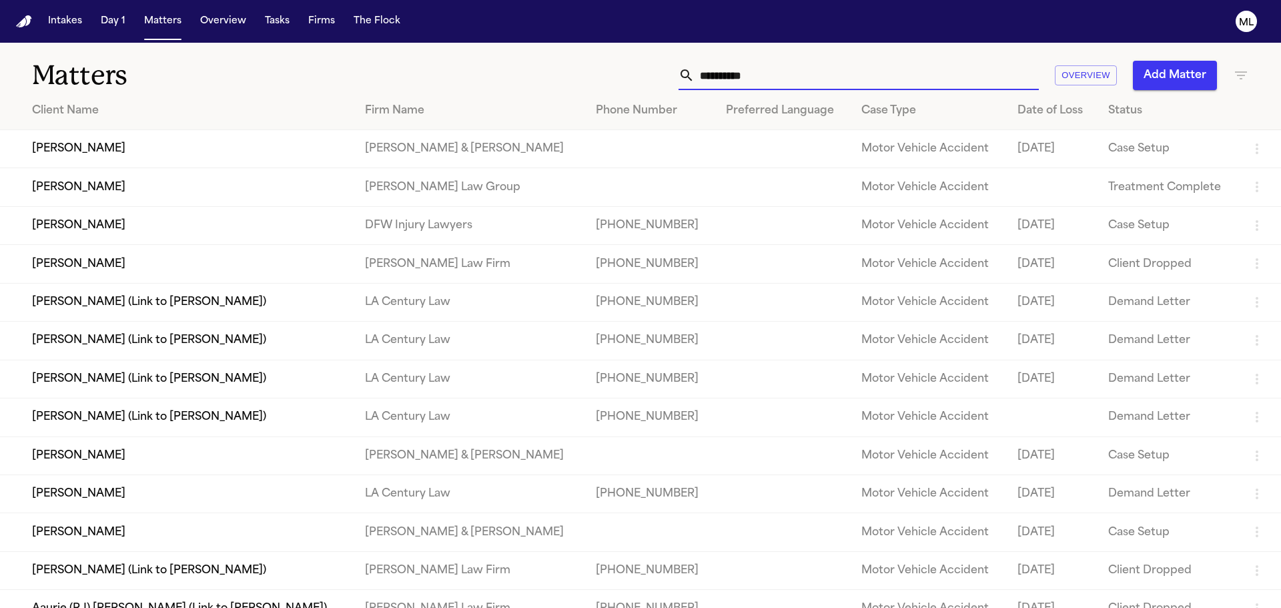
click at [740, 77] on input "**********" at bounding box center [866, 75] width 344 height 29
click at [734, 74] on input "**********" at bounding box center [866, 75] width 344 height 29
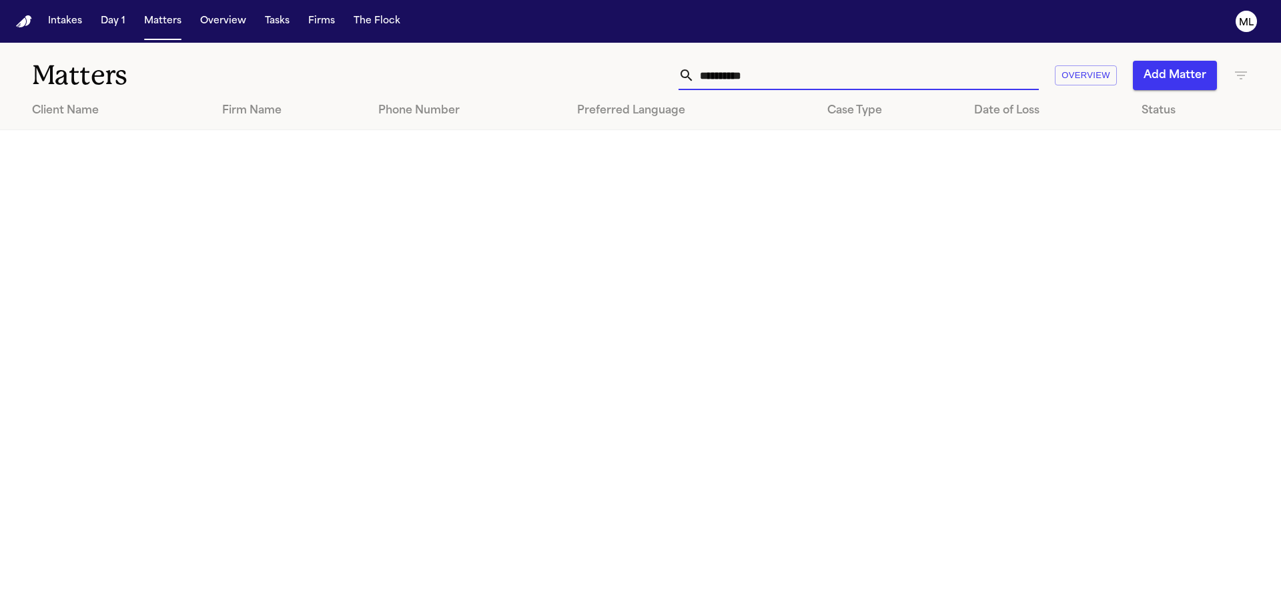
click at [766, 77] on input "**********" at bounding box center [866, 75] width 344 height 29
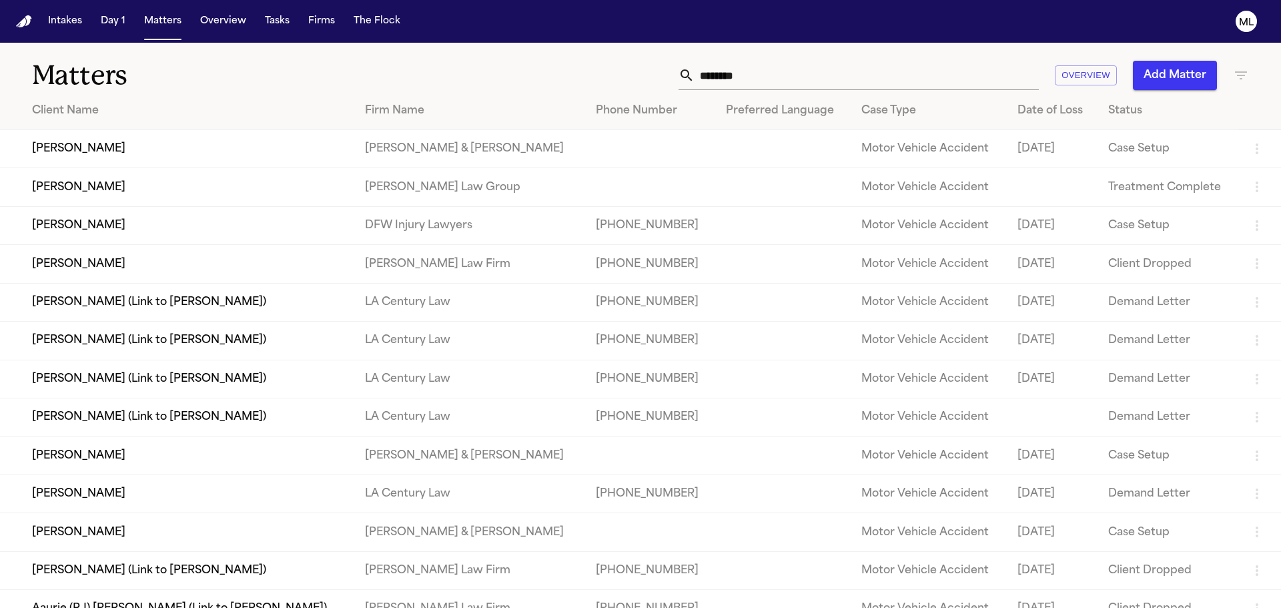
click at [173, 223] on td "[PERSON_NAME]" at bounding box center [177, 225] width 354 height 38
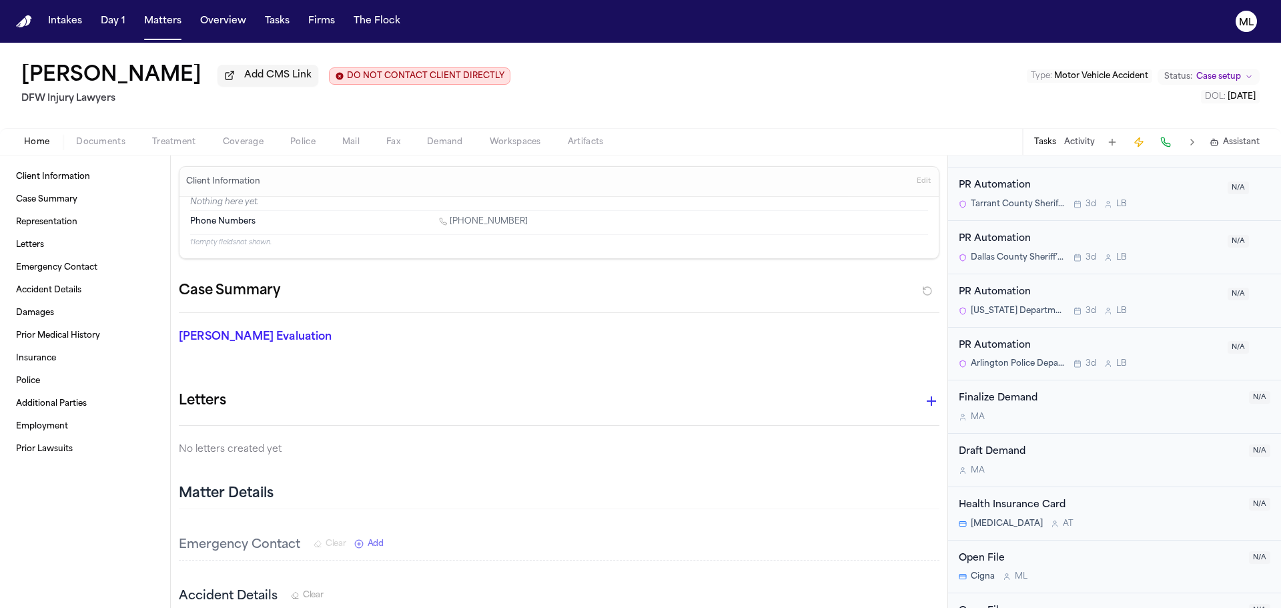
scroll to position [1825, 0]
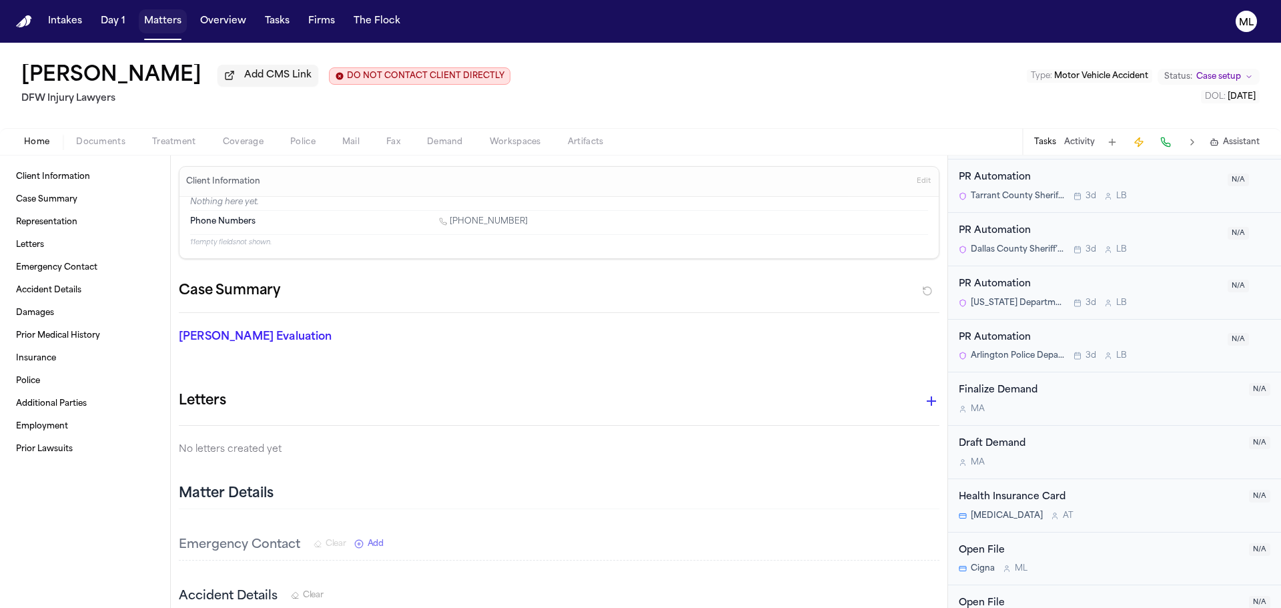
click at [153, 23] on button "Matters" at bounding box center [163, 21] width 48 height 24
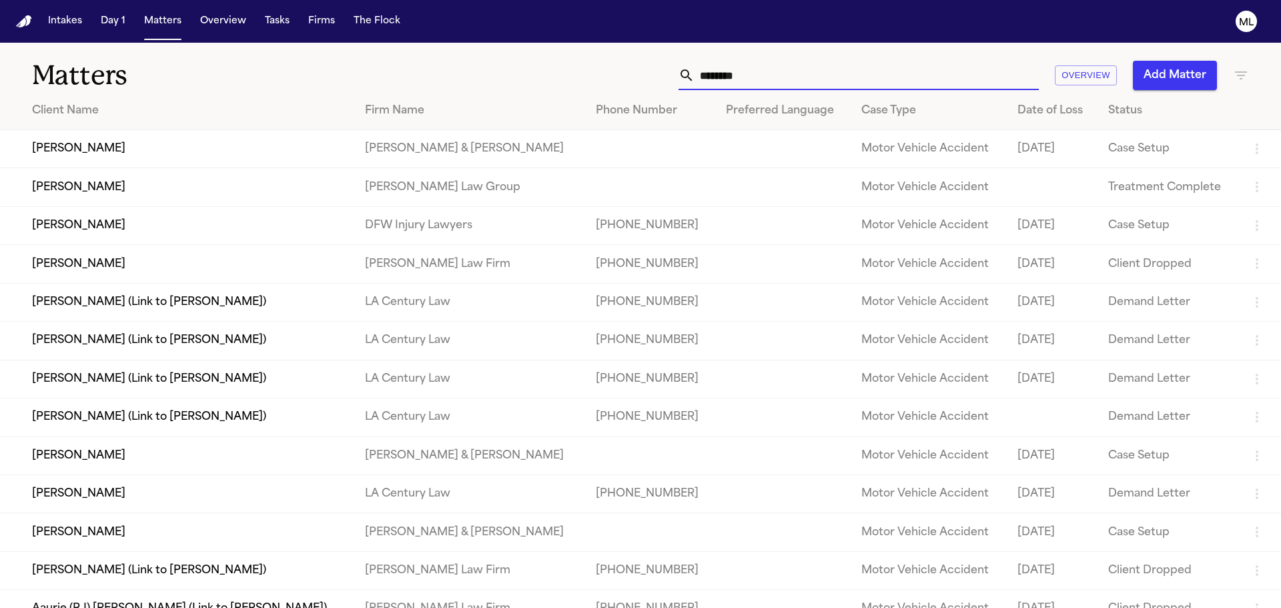
drag, startPoint x: 756, startPoint y: 77, endPoint x: 667, endPoint y: 74, distance: 88.8
click at [668, 74] on div "******** Overview Add Matter" at bounding box center [817, 75] width 862 height 29
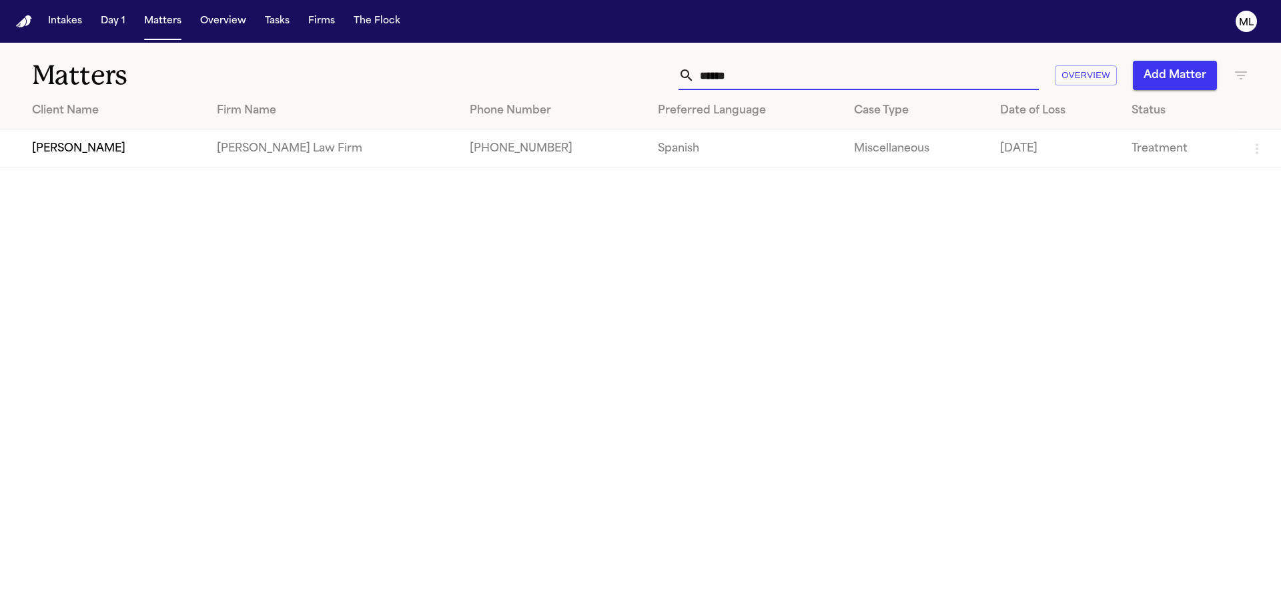
click at [163, 153] on td "[PERSON_NAME]" at bounding box center [103, 149] width 206 height 38
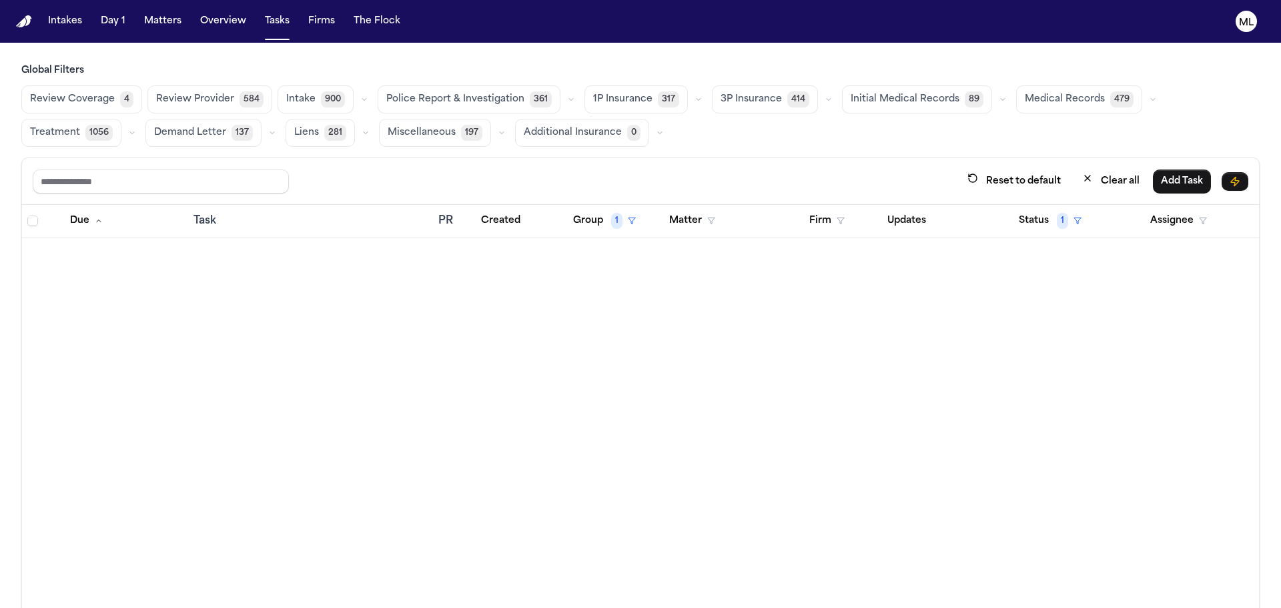
scroll to position [7736, 0]
